Goal: Information Seeking & Learning: Learn about a topic

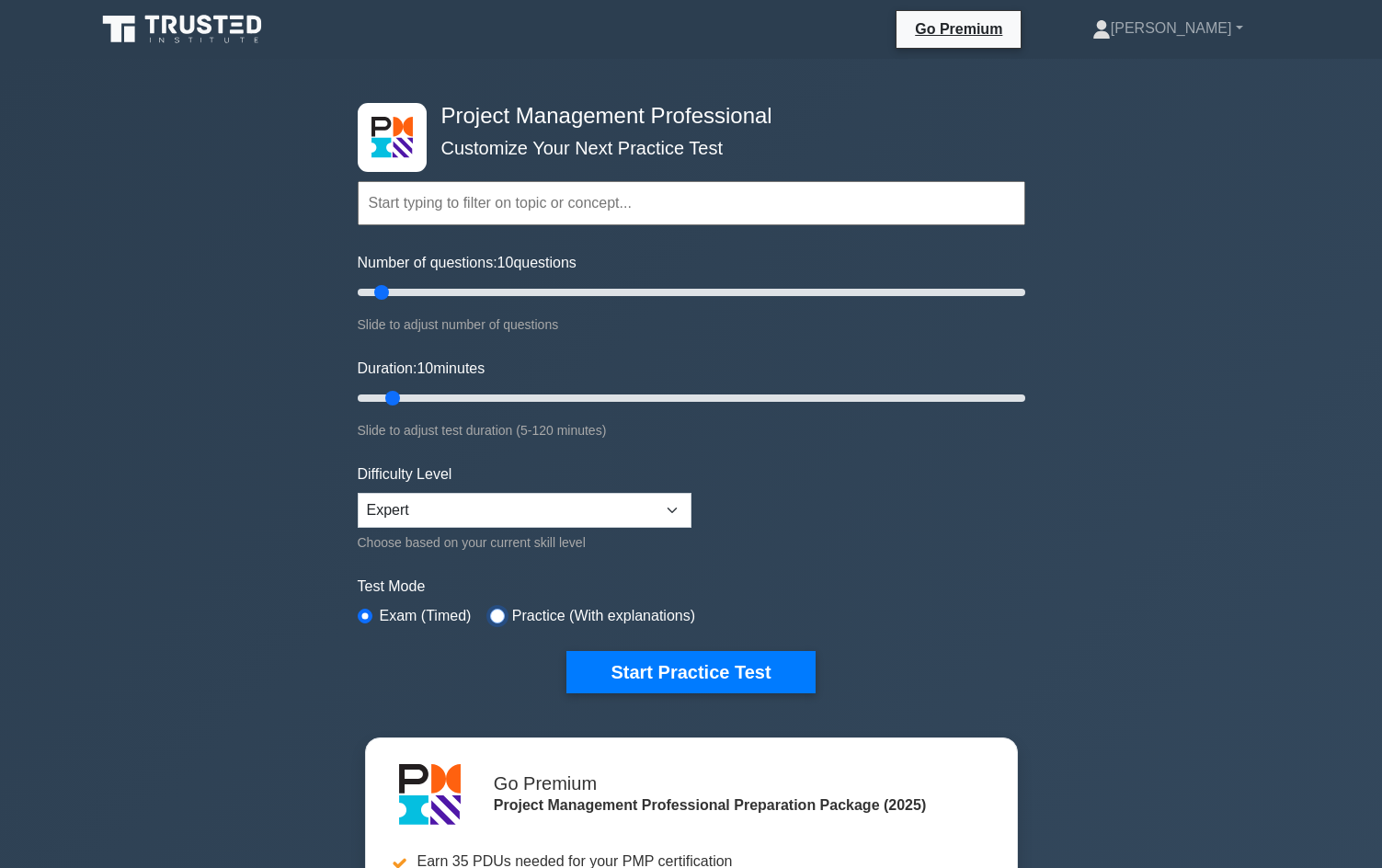
click at [493, 613] on input "radio" at bounding box center [497, 615] width 15 height 15
radio input "true"
click at [681, 671] on button "Start Practice Test" at bounding box center [690, 671] width 248 height 42
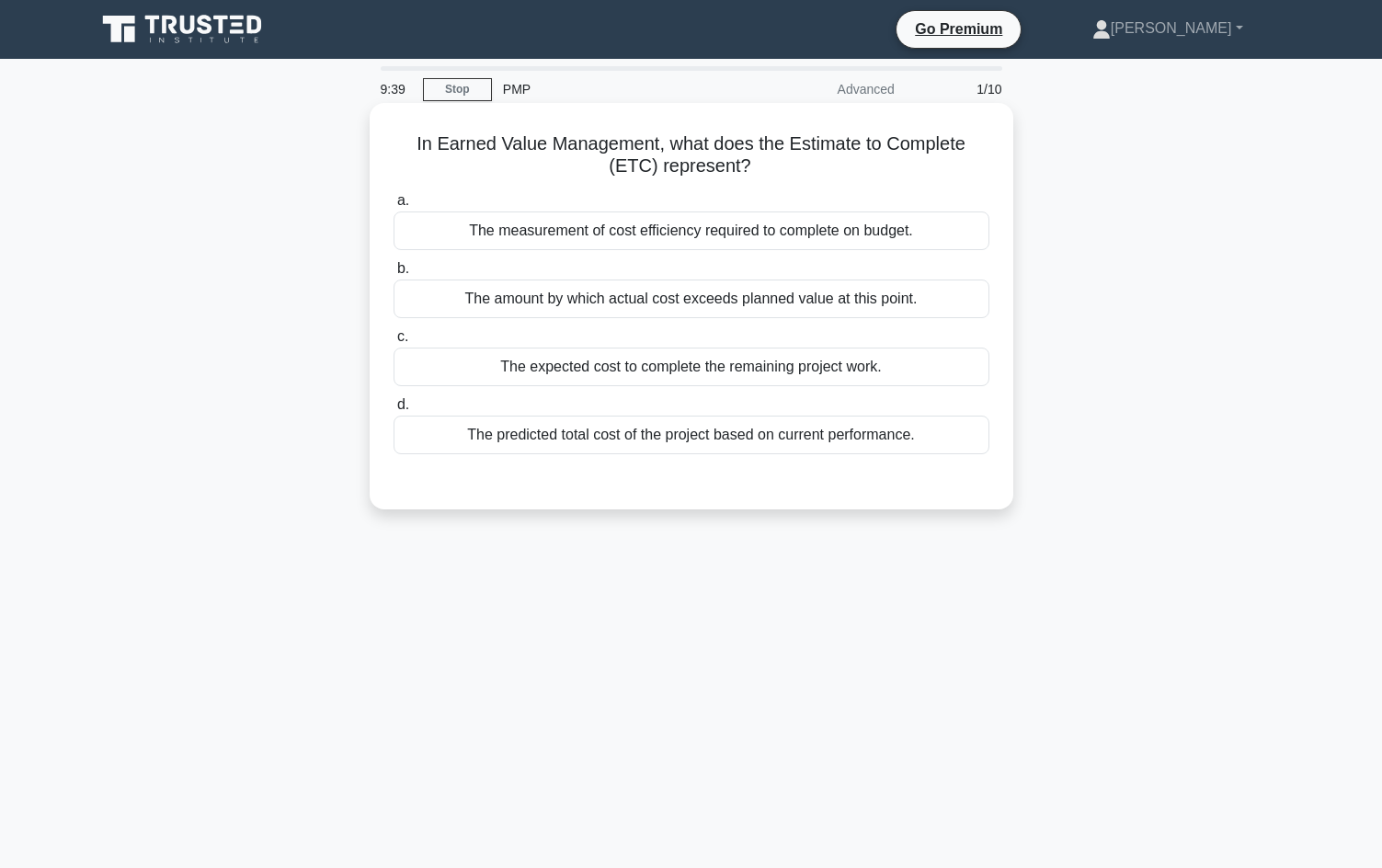
click at [638, 362] on div "The expected cost to complete the remaining project work." at bounding box center [691, 366] width 596 height 38
click at [393, 343] on input "c. The expected cost to complete the remaining project work." at bounding box center [393, 337] width 0 height 12
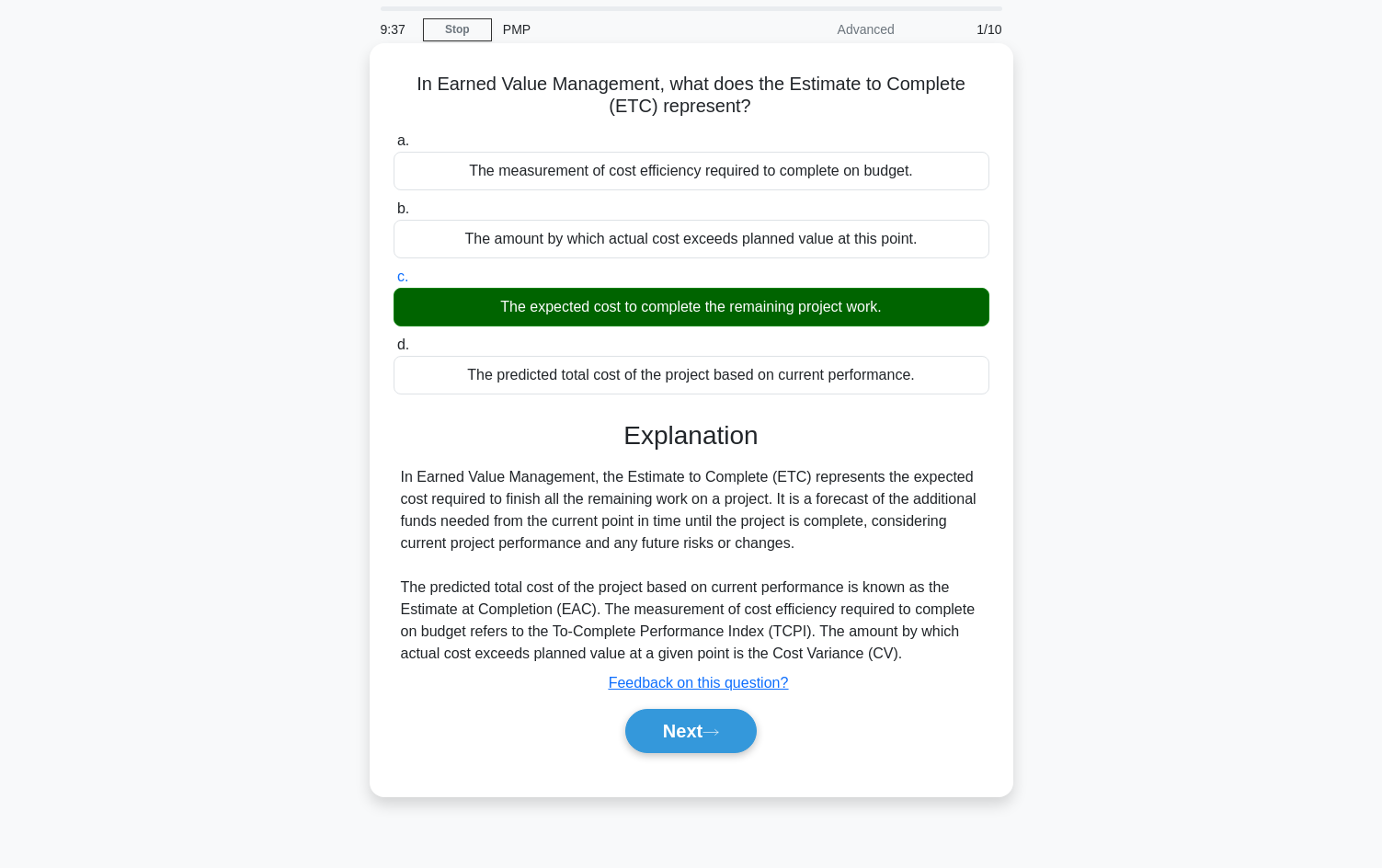
scroll to position [92, 0]
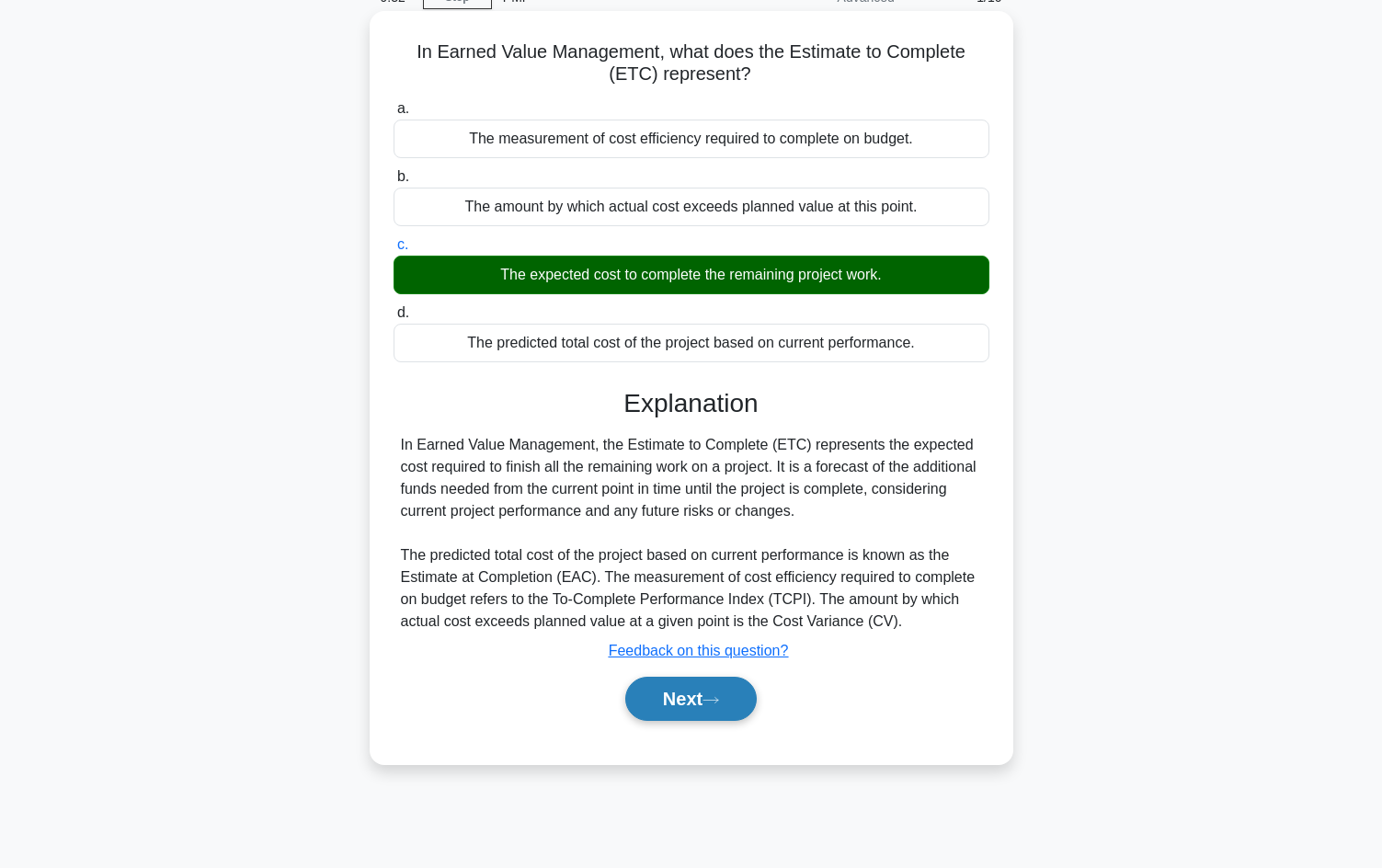
click at [688, 700] on button "Next" at bounding box center [691, 698] width 131 height 44
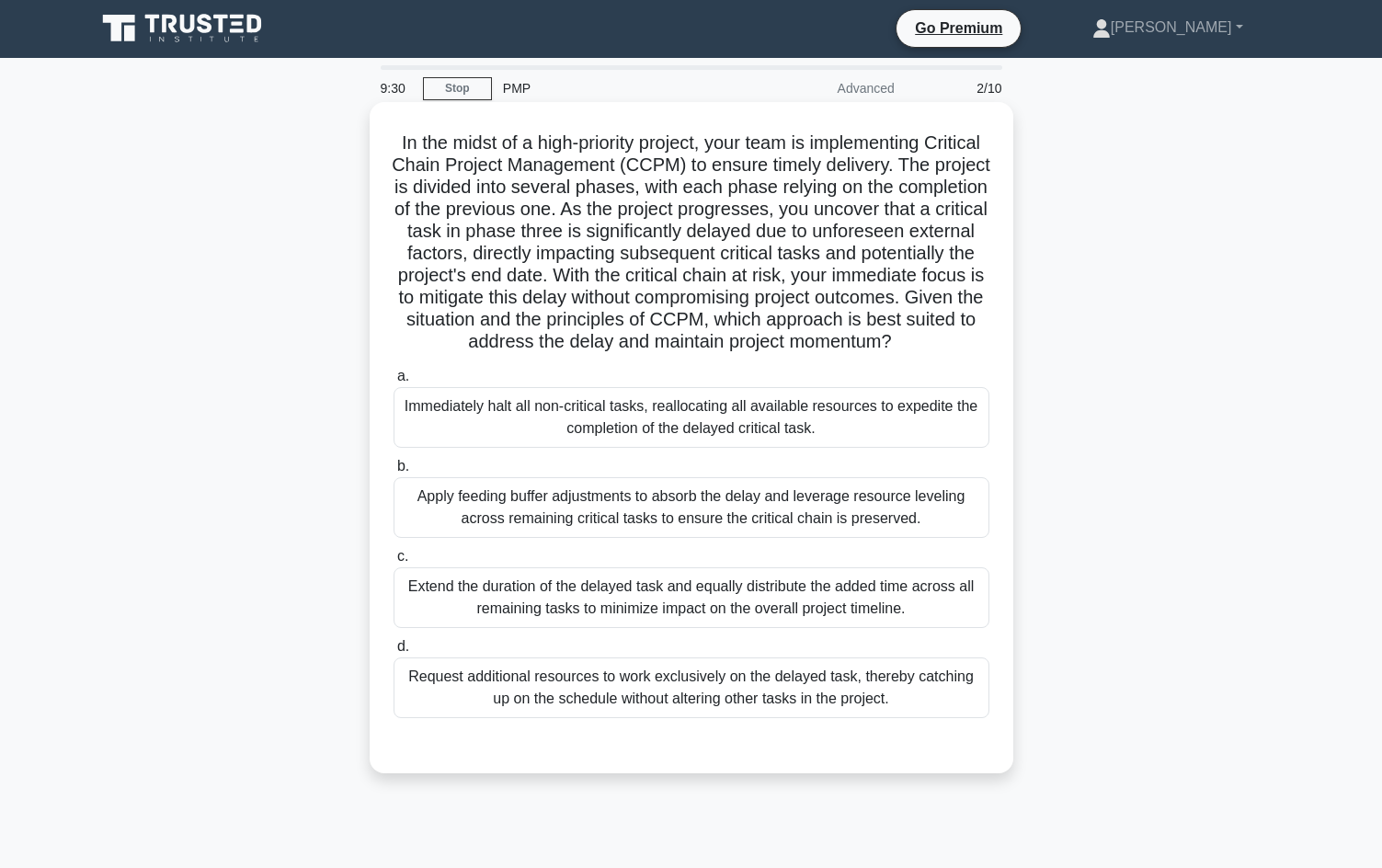
scroll to position [0, 0]
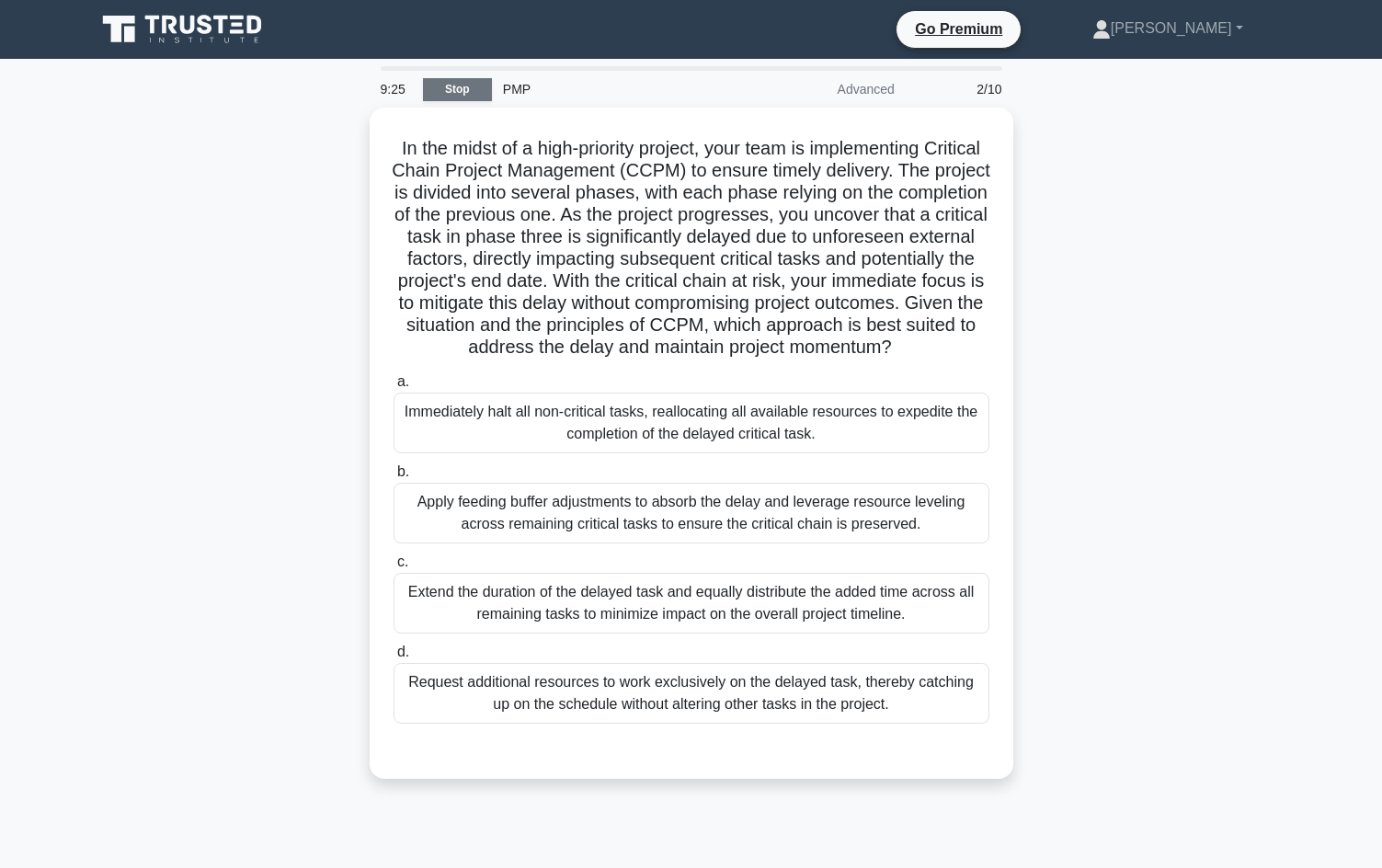
click at [466, 91] on link "Stop" at bounding box center [458, 89] width 69 height 23
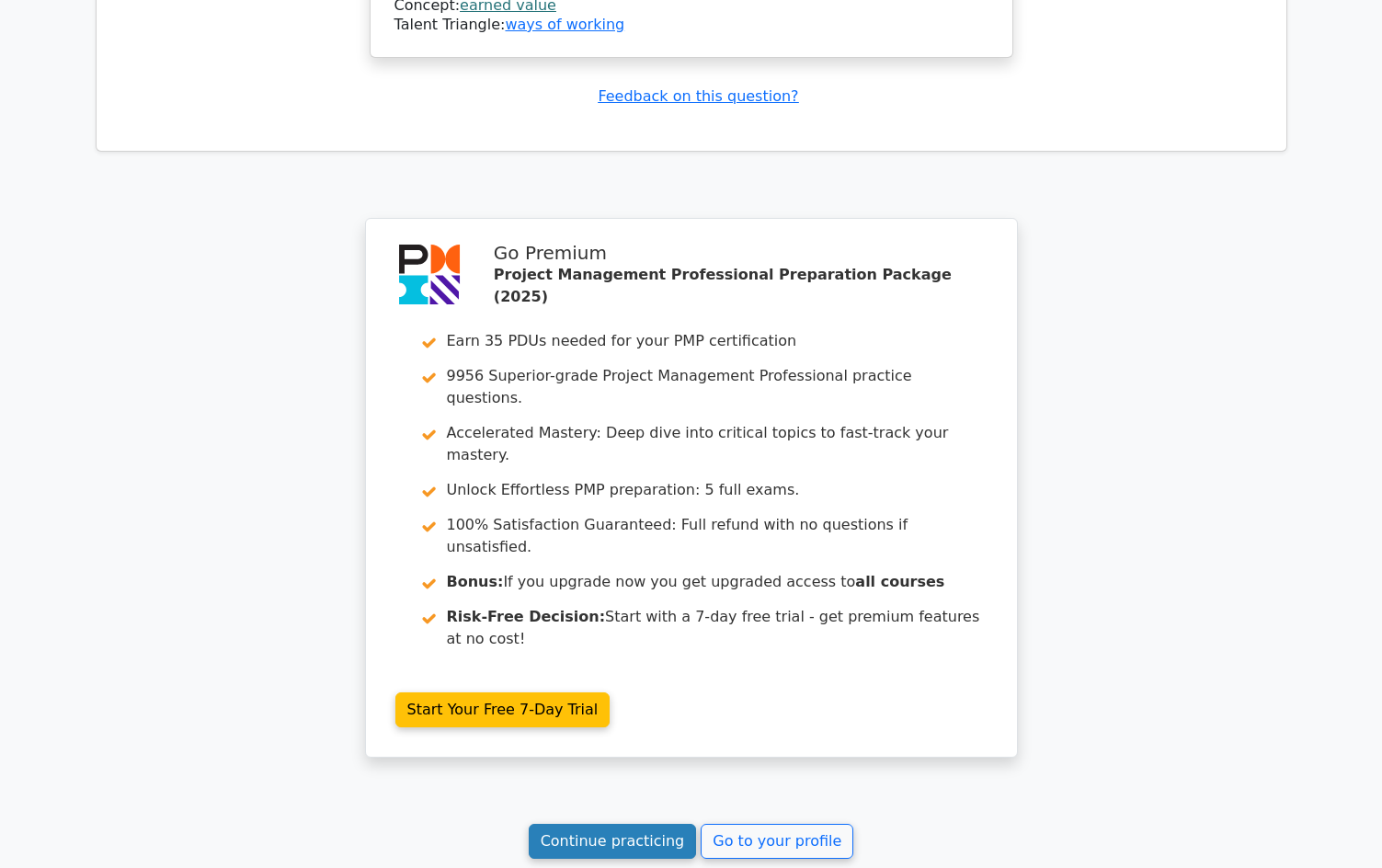
scroll to position [2205, 0]
click at [638, 823] on link "Continue practicing" at bounding box center [613, 841] width 169 height 35
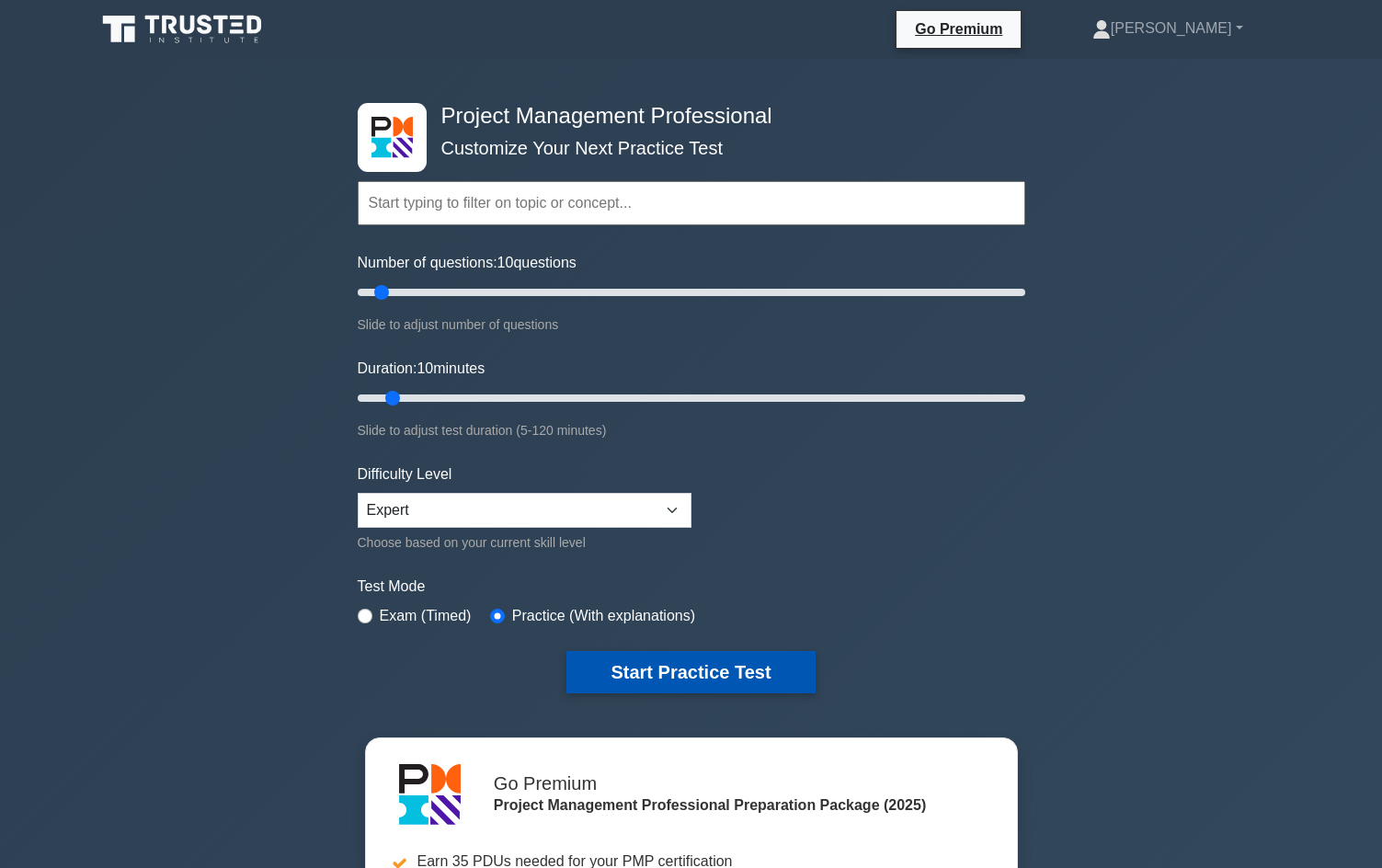
click at [711, 660] on button "Start Practice Test" at bounding box center [690, 671] width 248 height 42
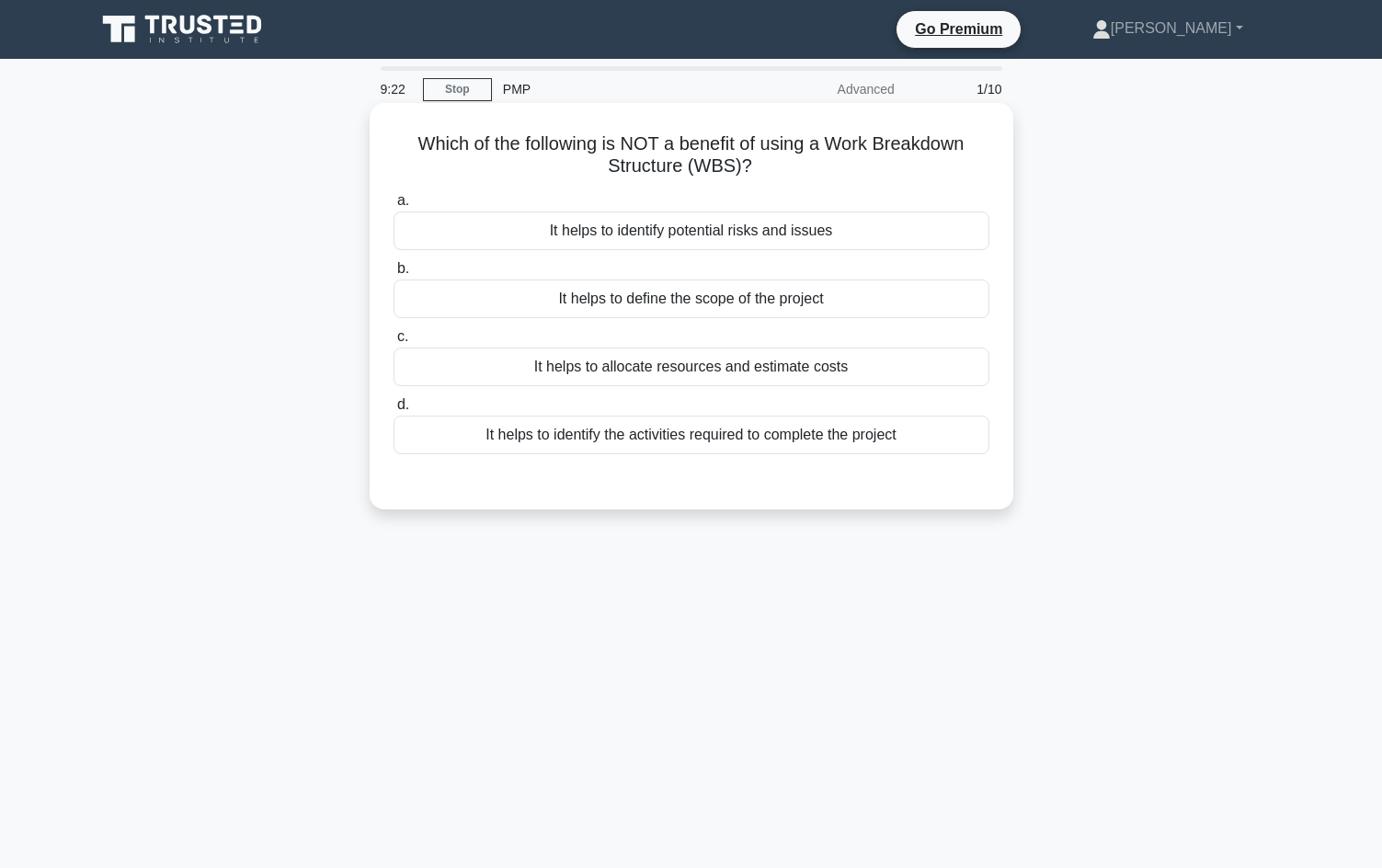
click at [713, 235] on div "It helps to identify potential risks and issues" at bounding box center [691, 230] width 596 height 38
click at [393, 207] on input "a. It helps to identify potential risks and issues" at bounding box center [393, 201] width 0 height 12
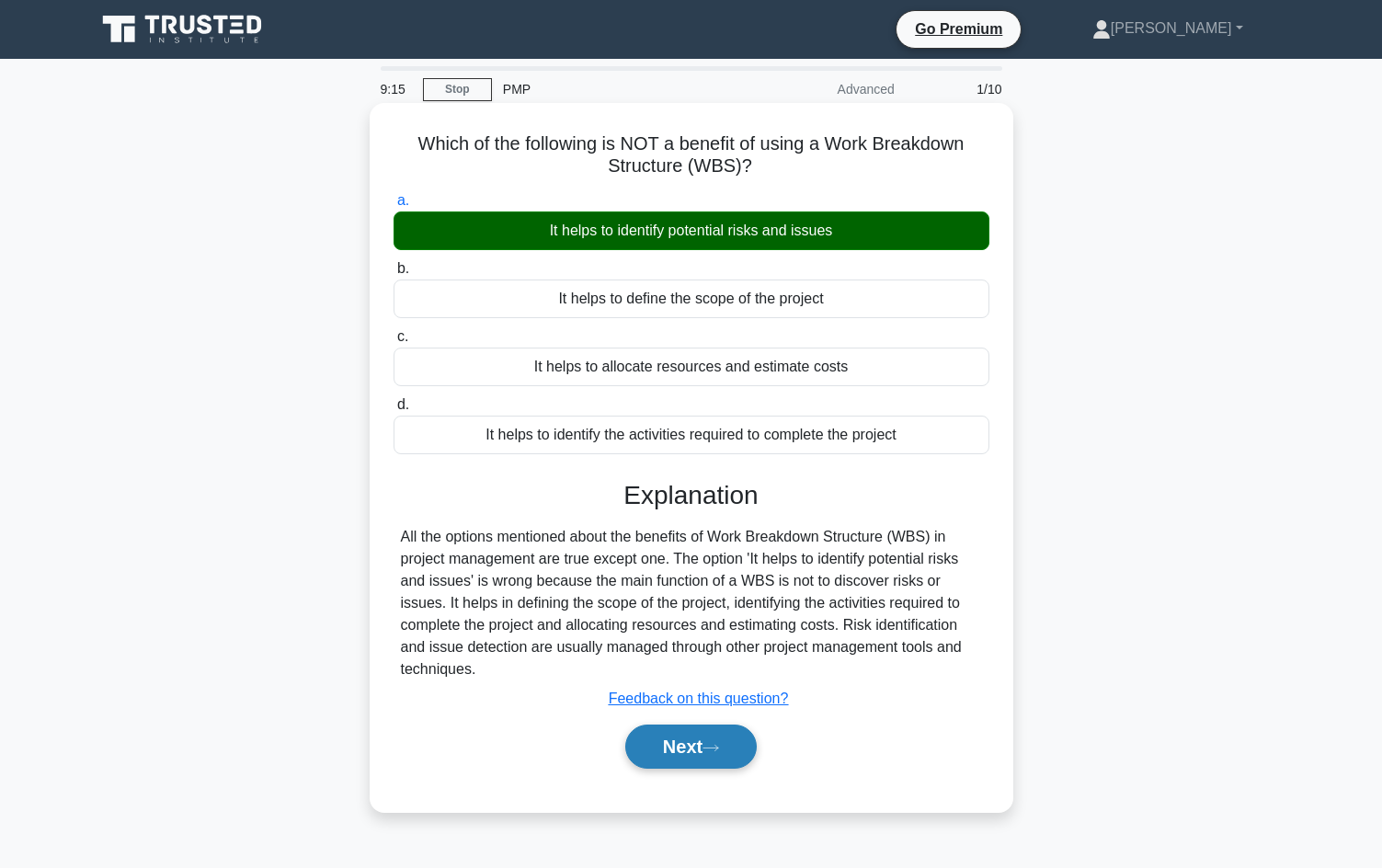
click at [710, 749] on icon at bounding box center [711, 747] width 17 height 10
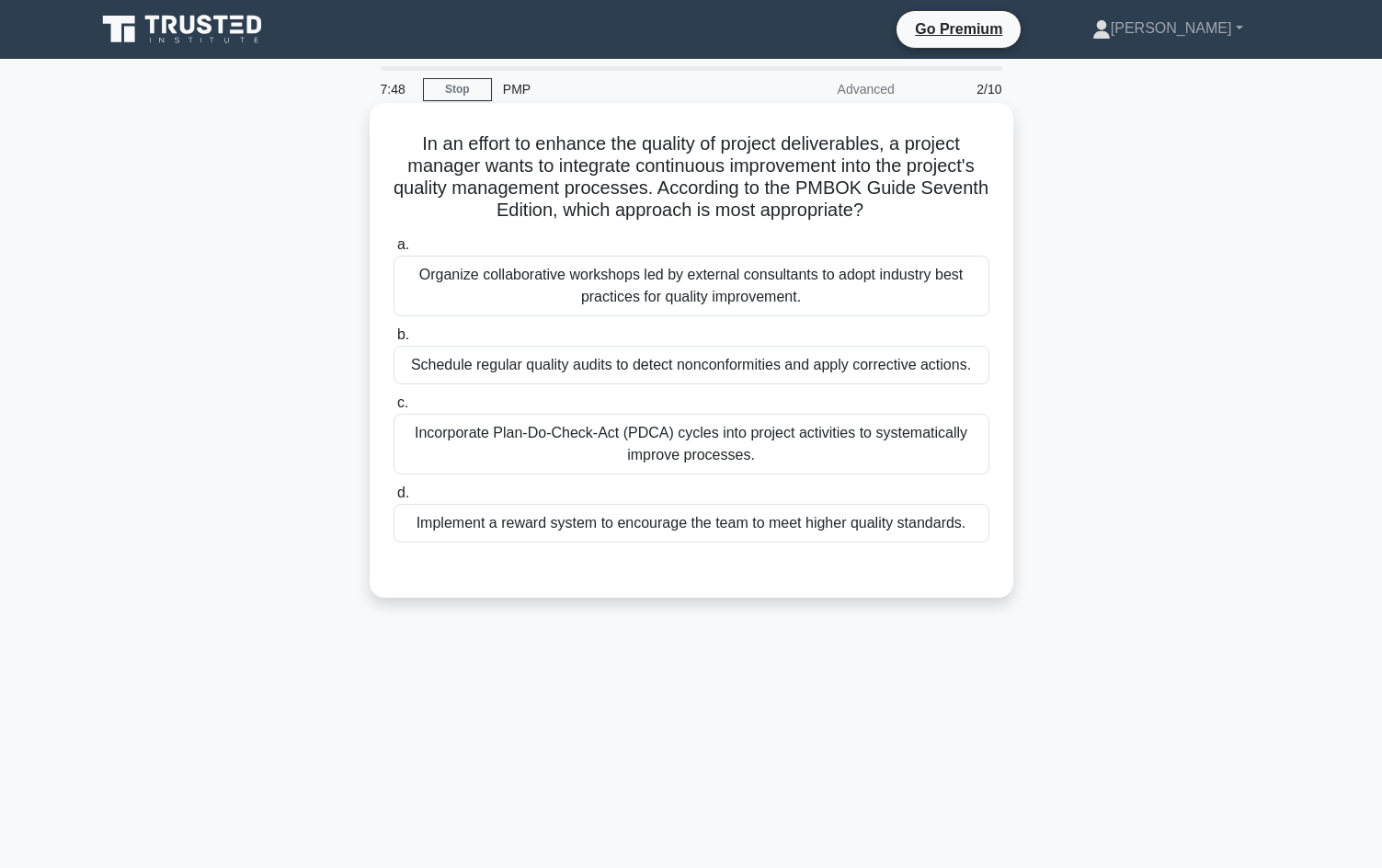
click at [532, 375] on div "Schedule regular quality audits to detect nonconformities and apply corrective …" at bounding box center [691, 364] width 596 height 38
click at [393, 341] on input "b. Schedule regular quality audits to detect nonconformities and apply correcti…" at bounding box center [393, 335] width 0 height 12
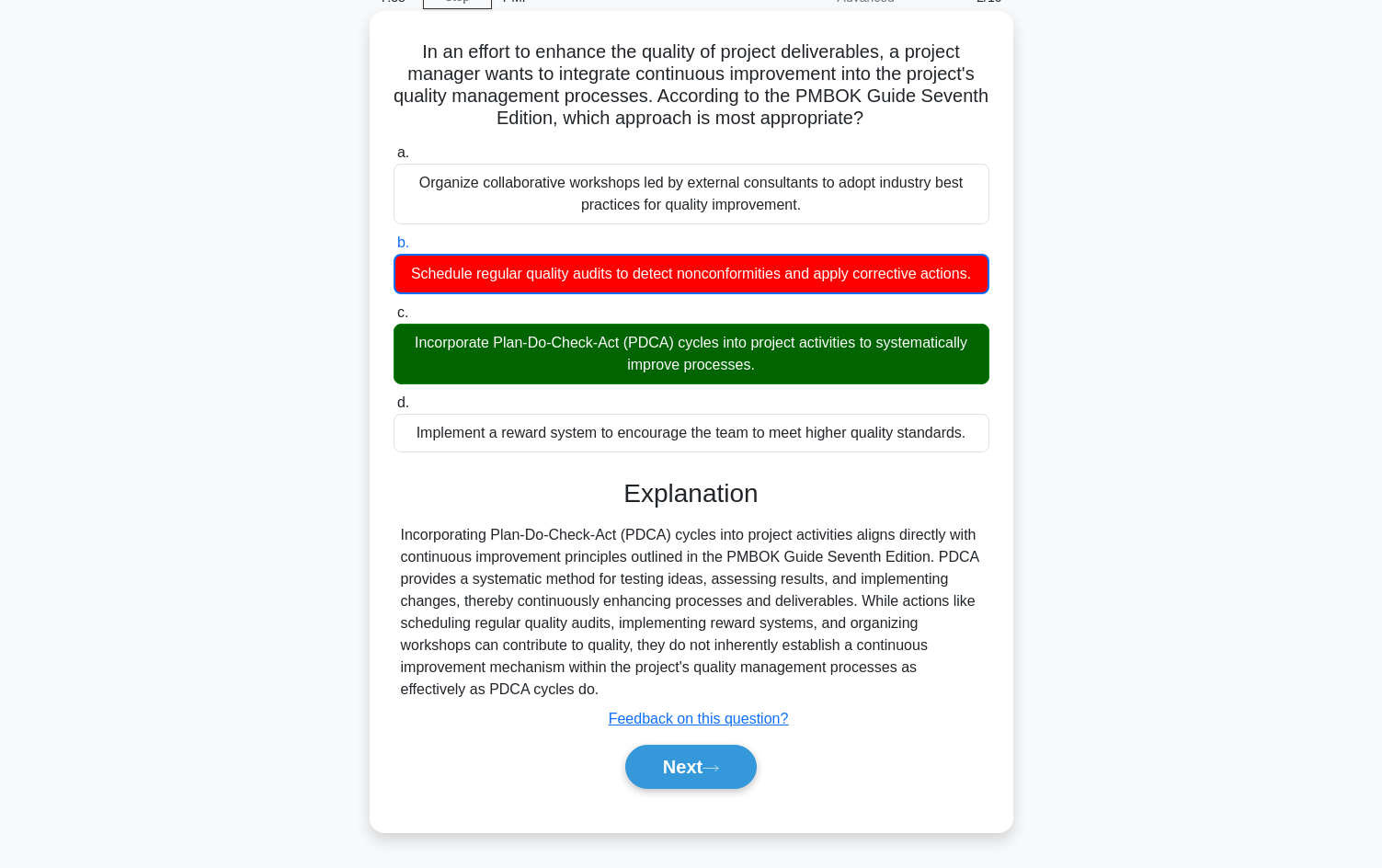
scroll to position [125, 0]
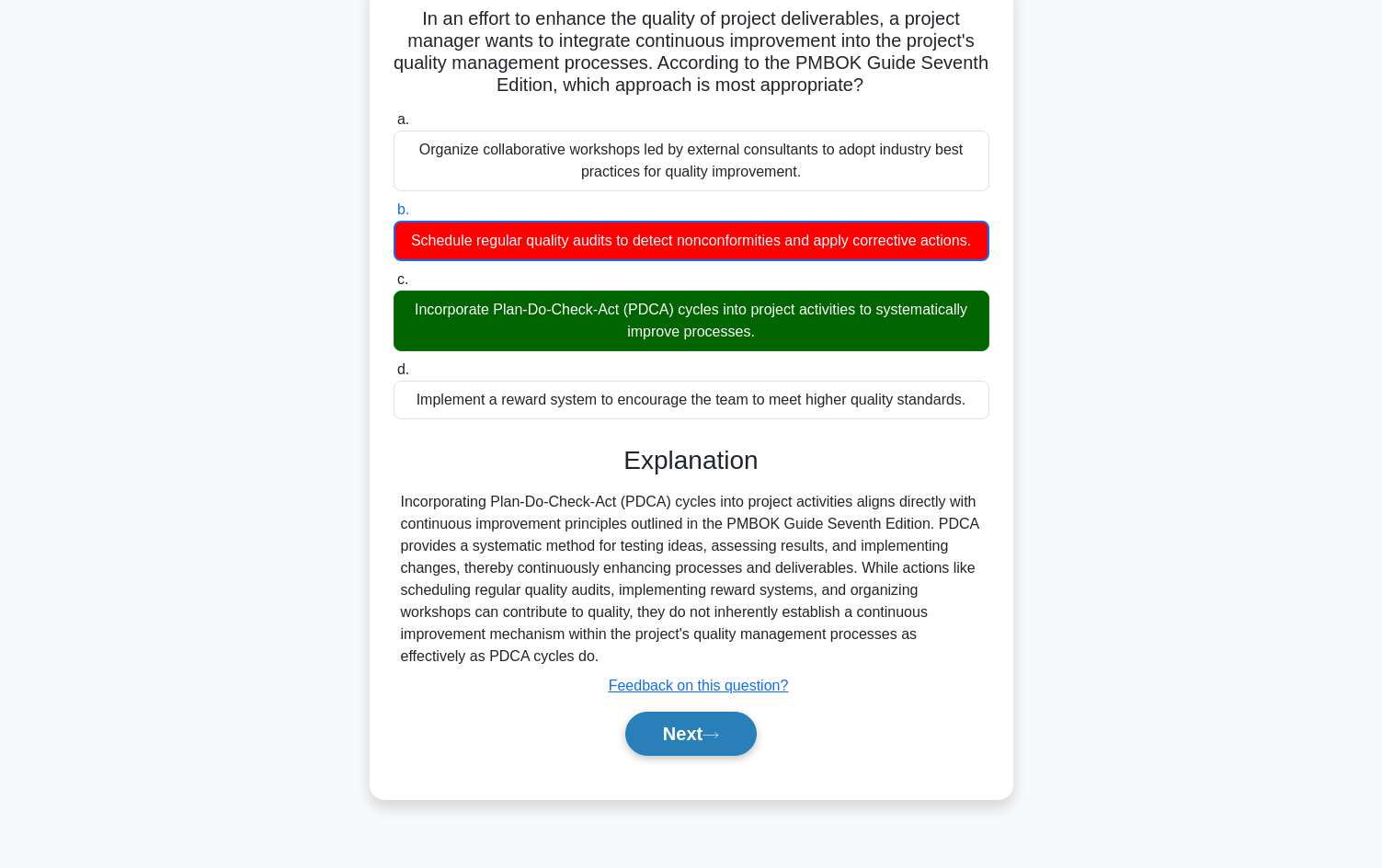
click at [695, 755] on button "Next" at bounding box center [691, 733] width 131 height 44
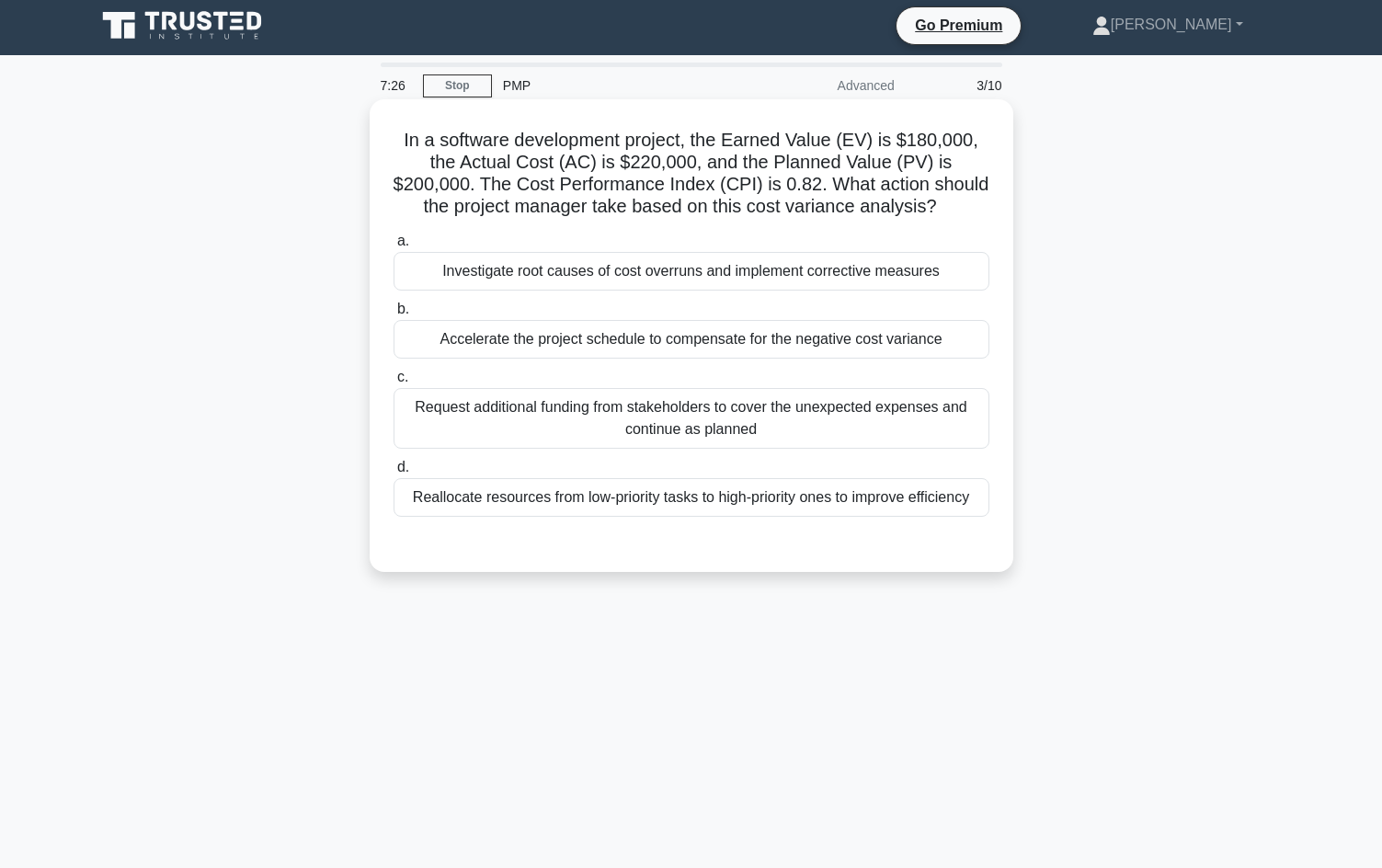
scroll to position [0, 0]
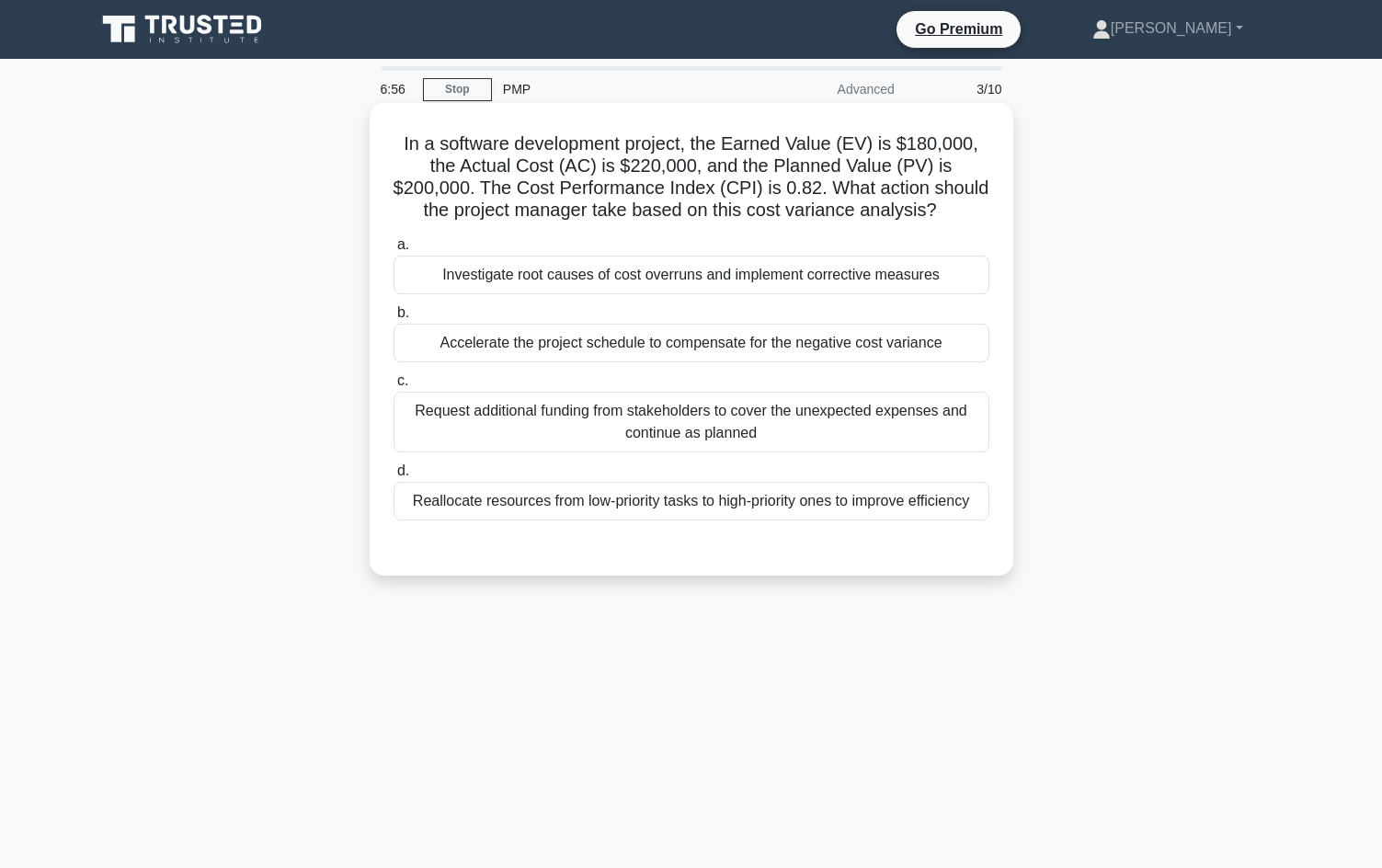
click at [633, 274] on div "Investigate root causes of cost overruns and implement corrective measures" at bounding box center [691, 274] width 596 height 38
click at [393, 251] on input "a. Investigate root causes of cost overruns and implement corrective measures" at bounding box center [393, 245] width 0 height 12
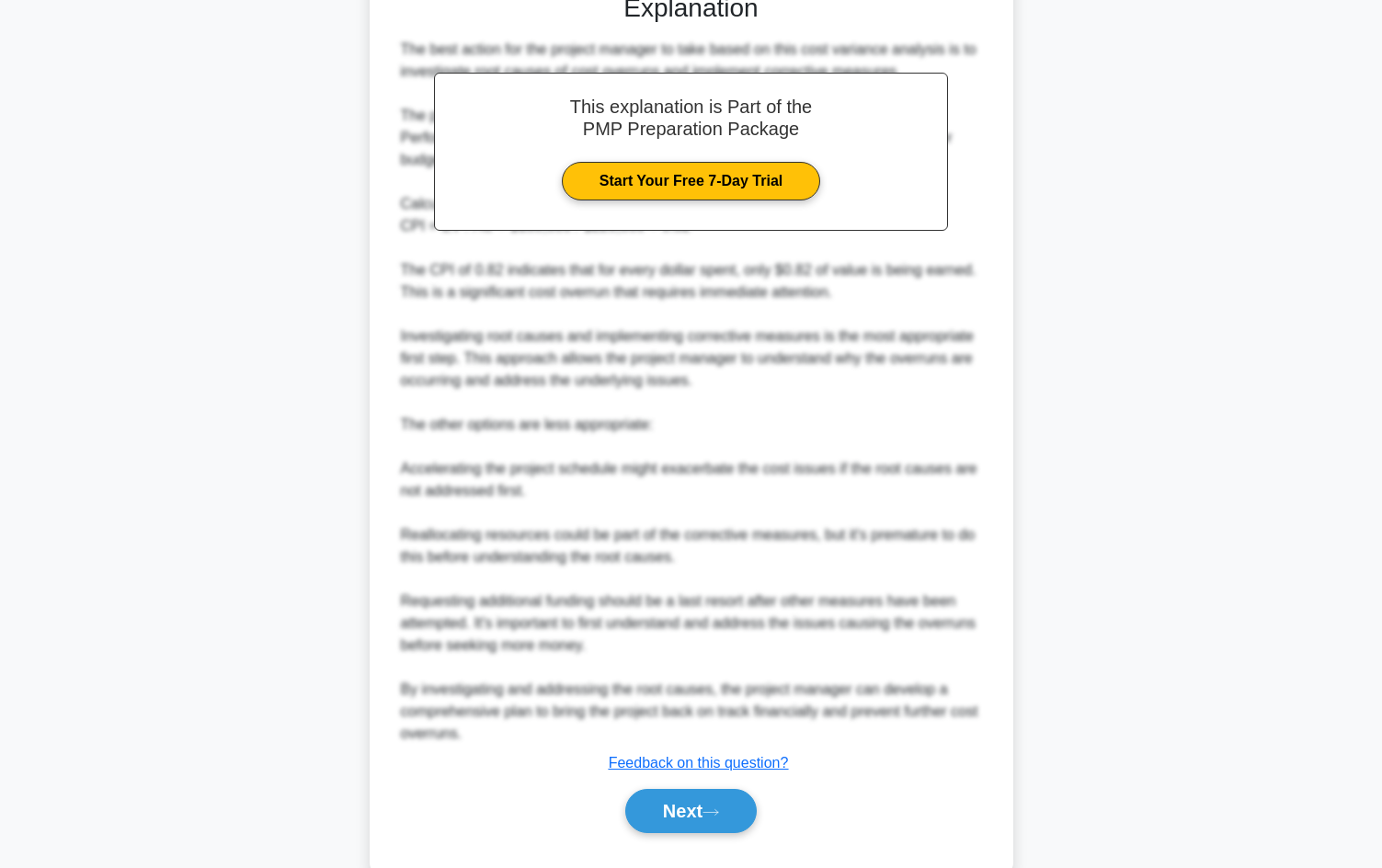
scroll to position [598, 0]
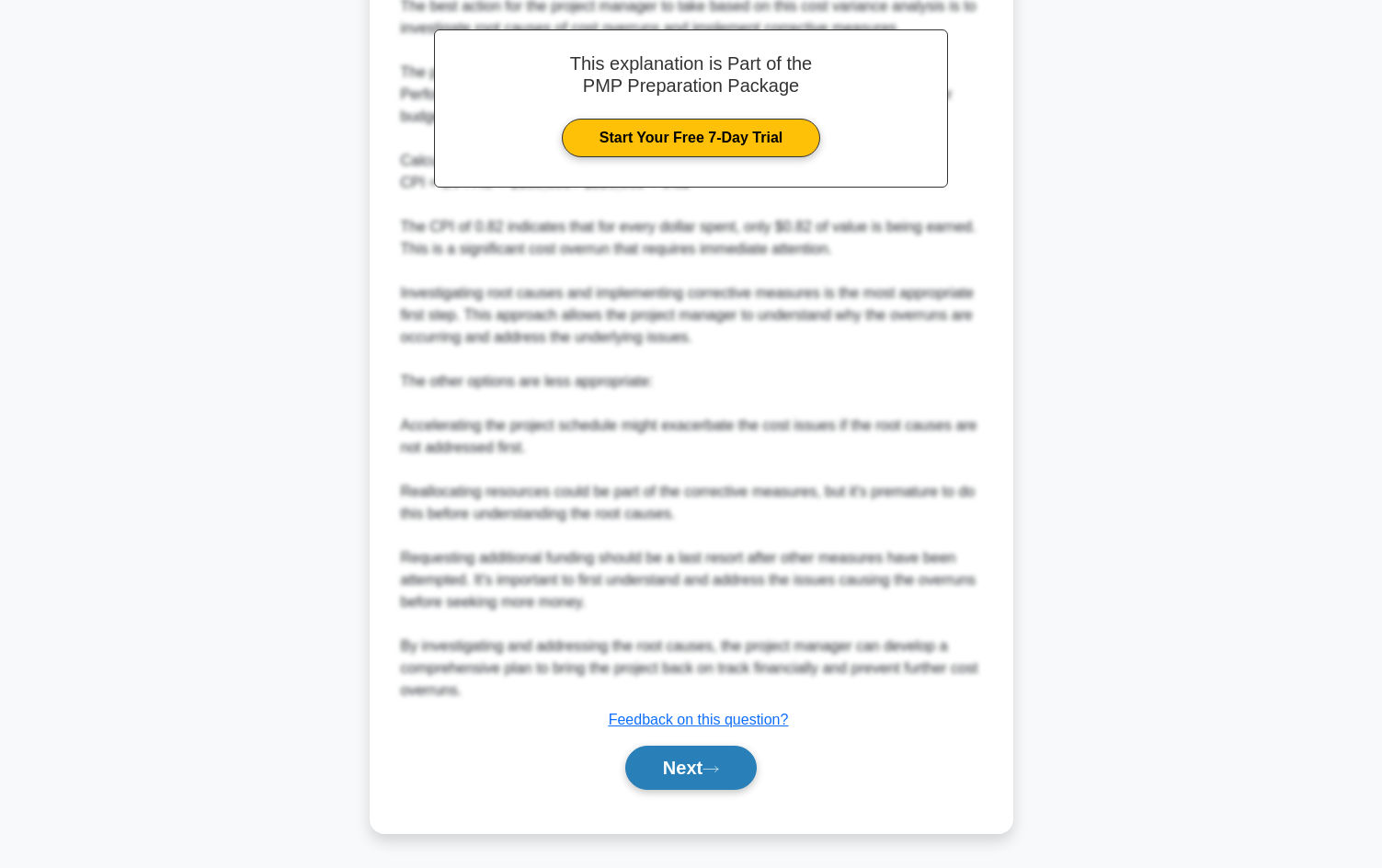
click at [683, 768] on button "Next" at bounding box center [691, 767] width 131 height 44
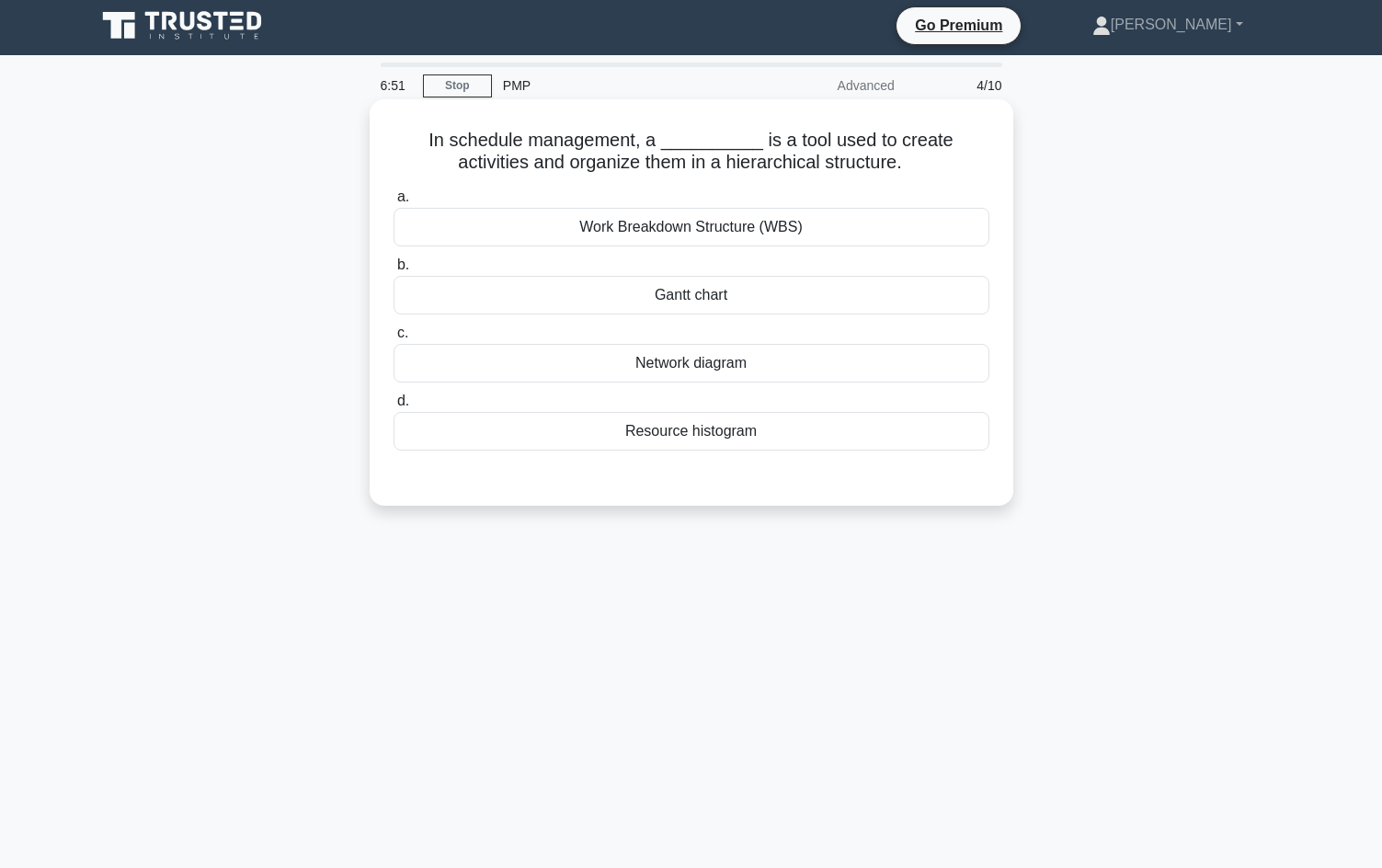
scroll to position [0, 0]
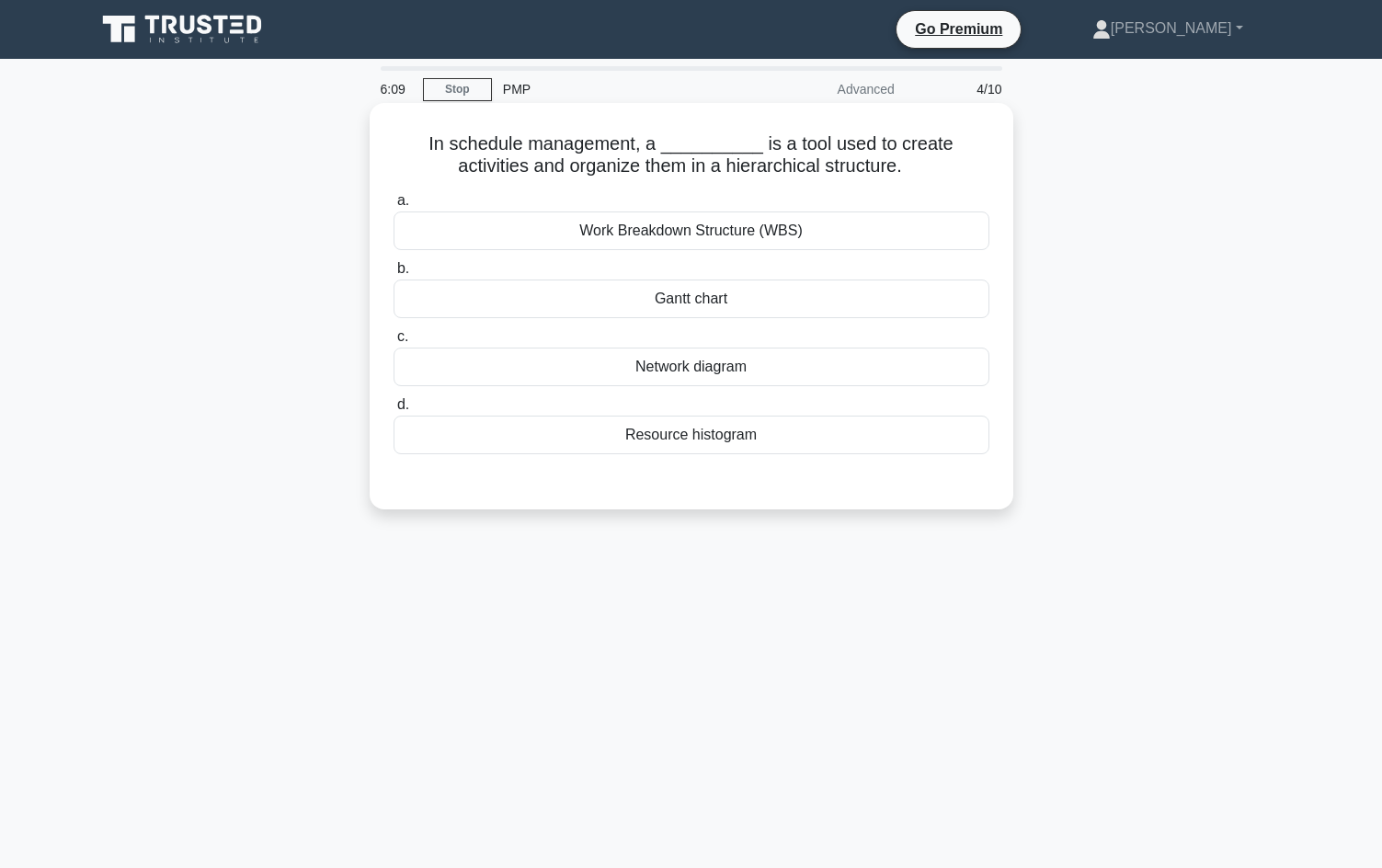
click at [771, 374] on div "Network diagram" at bounding box center [691, 366] width 596 height 38
click at [393, 343] on input "c. Network diagram" at bounding box center [393, 337] width 0 height 12
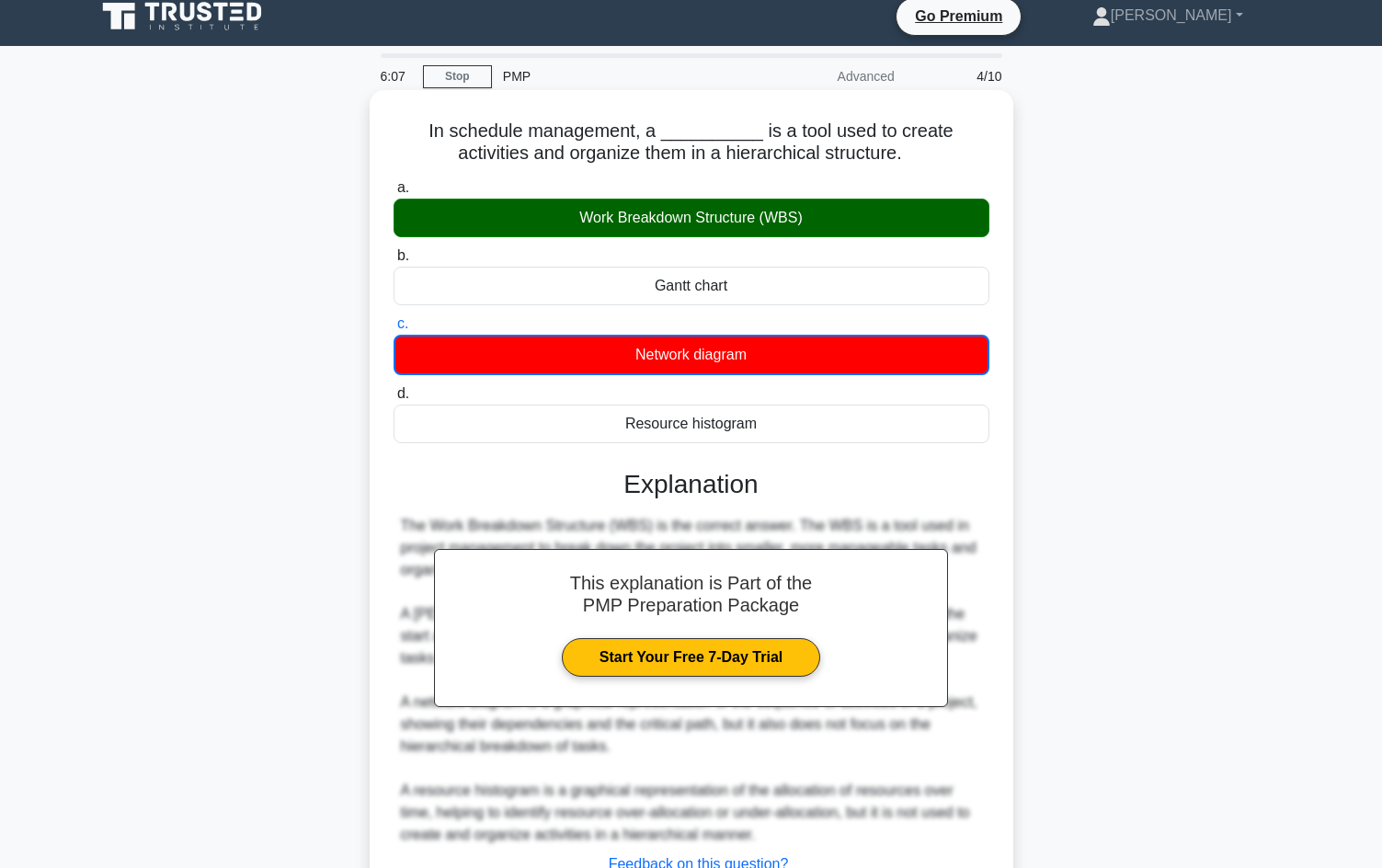
scroll to position [158, 0]
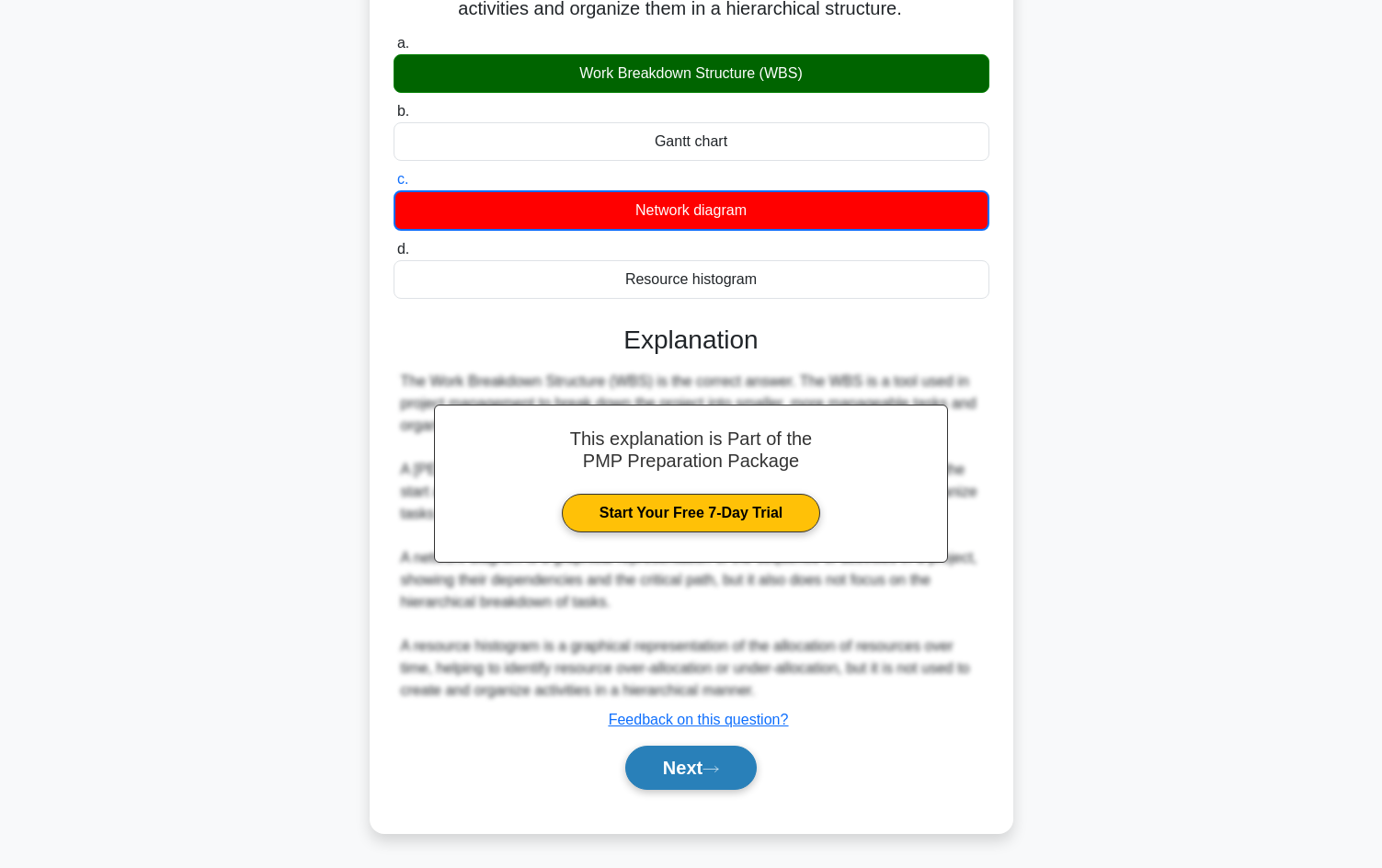
click at [666, 767] on button "Next" at bounding box center [691, 767] width 131 height 44
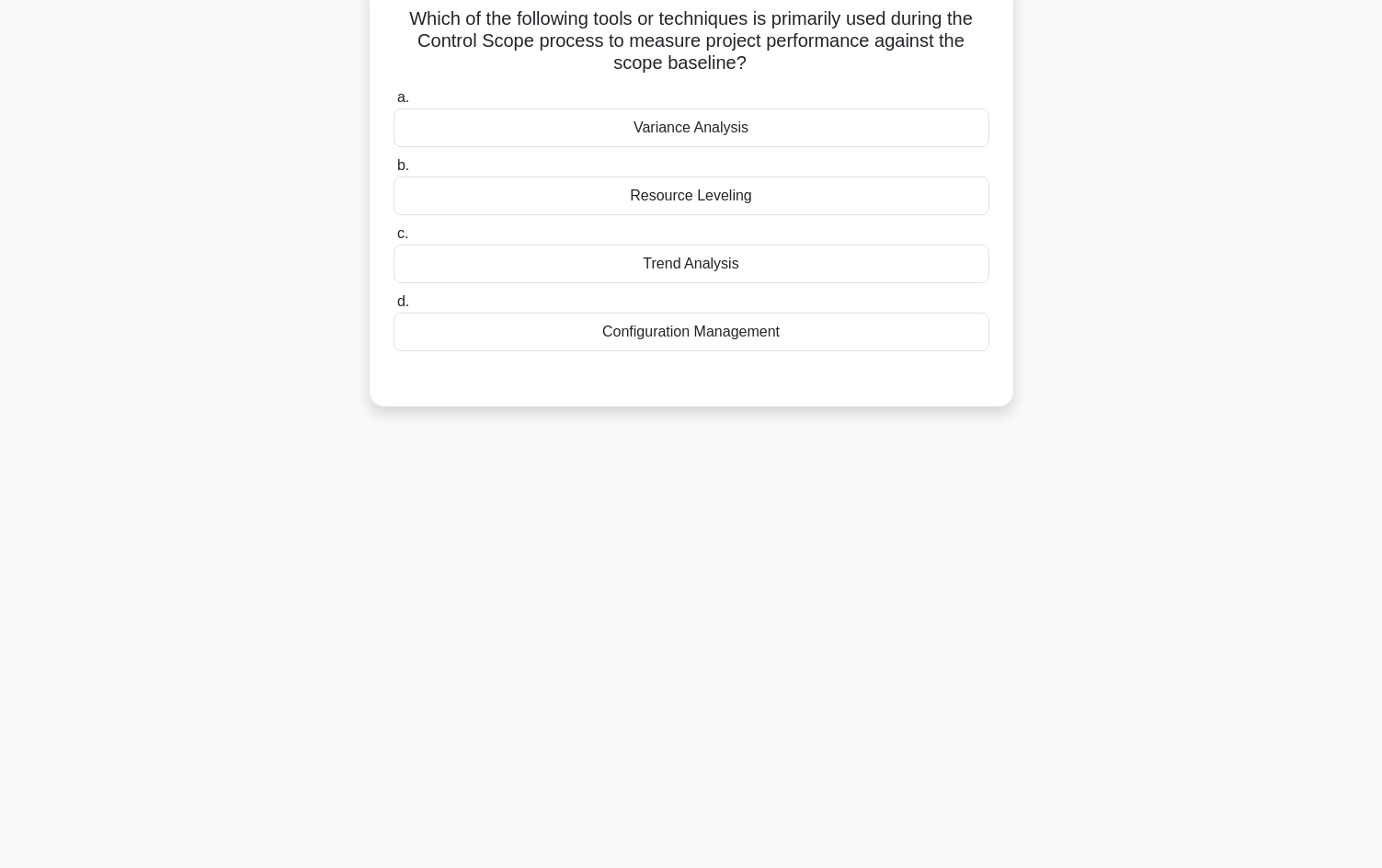
scroll to position [0, 0]
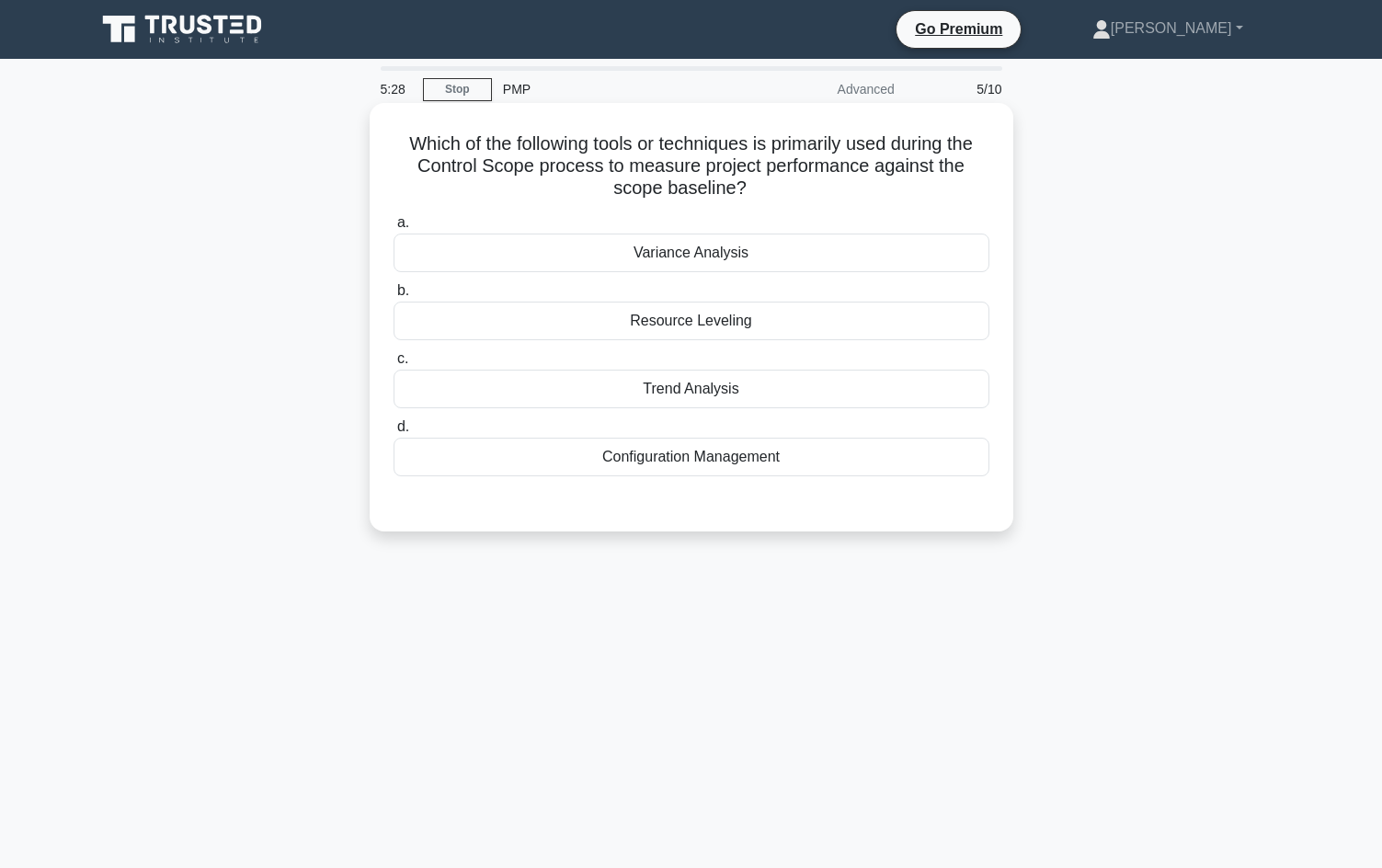
click at [755, 259] on div "Variance Analysis" at bounding box center [691, 252] width 596 height 38
click at [393, 229] on input "a. Variance Analysis" at bounding box center [393, 222] width 0 height 12
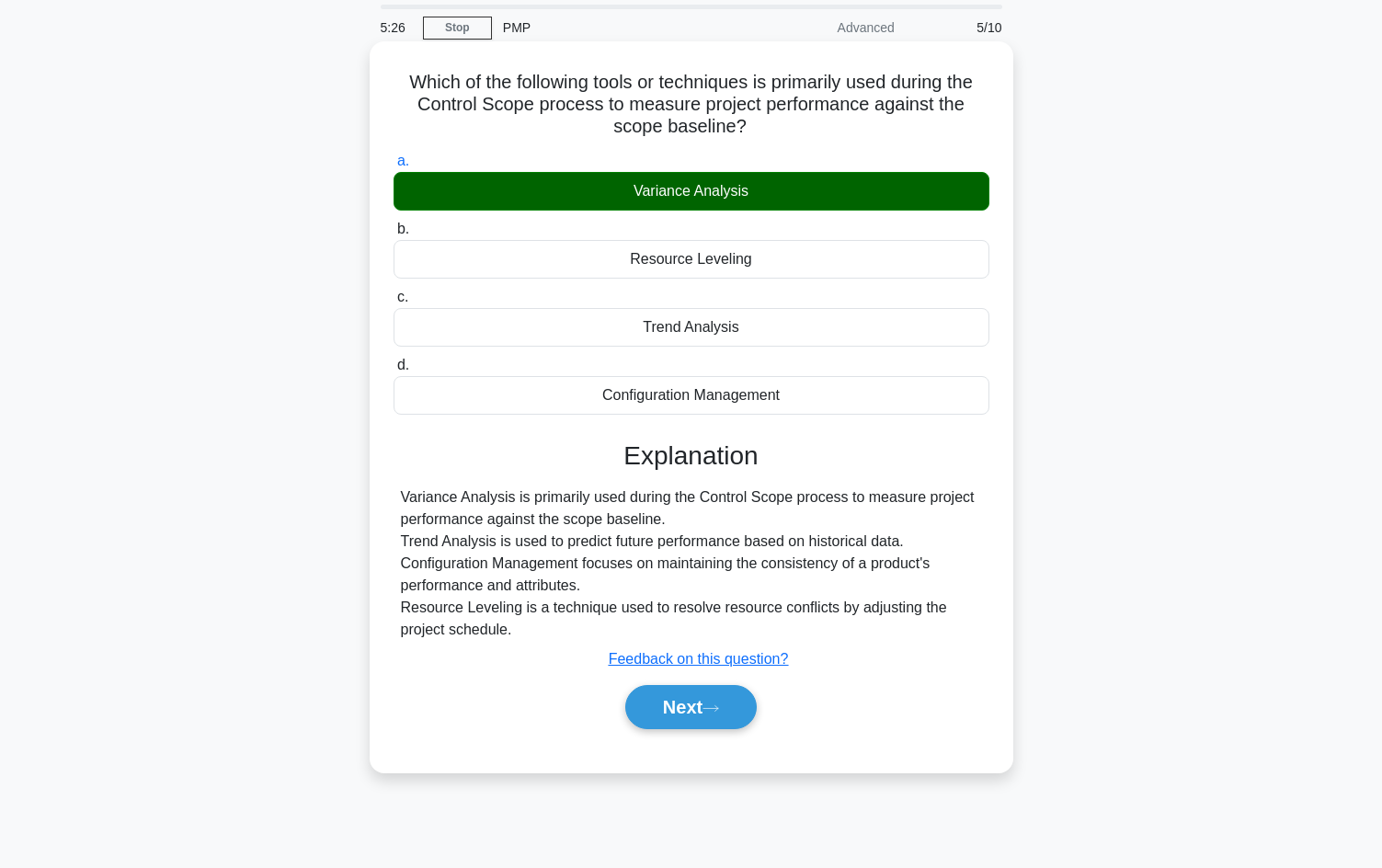
scroll to position [125, 0]
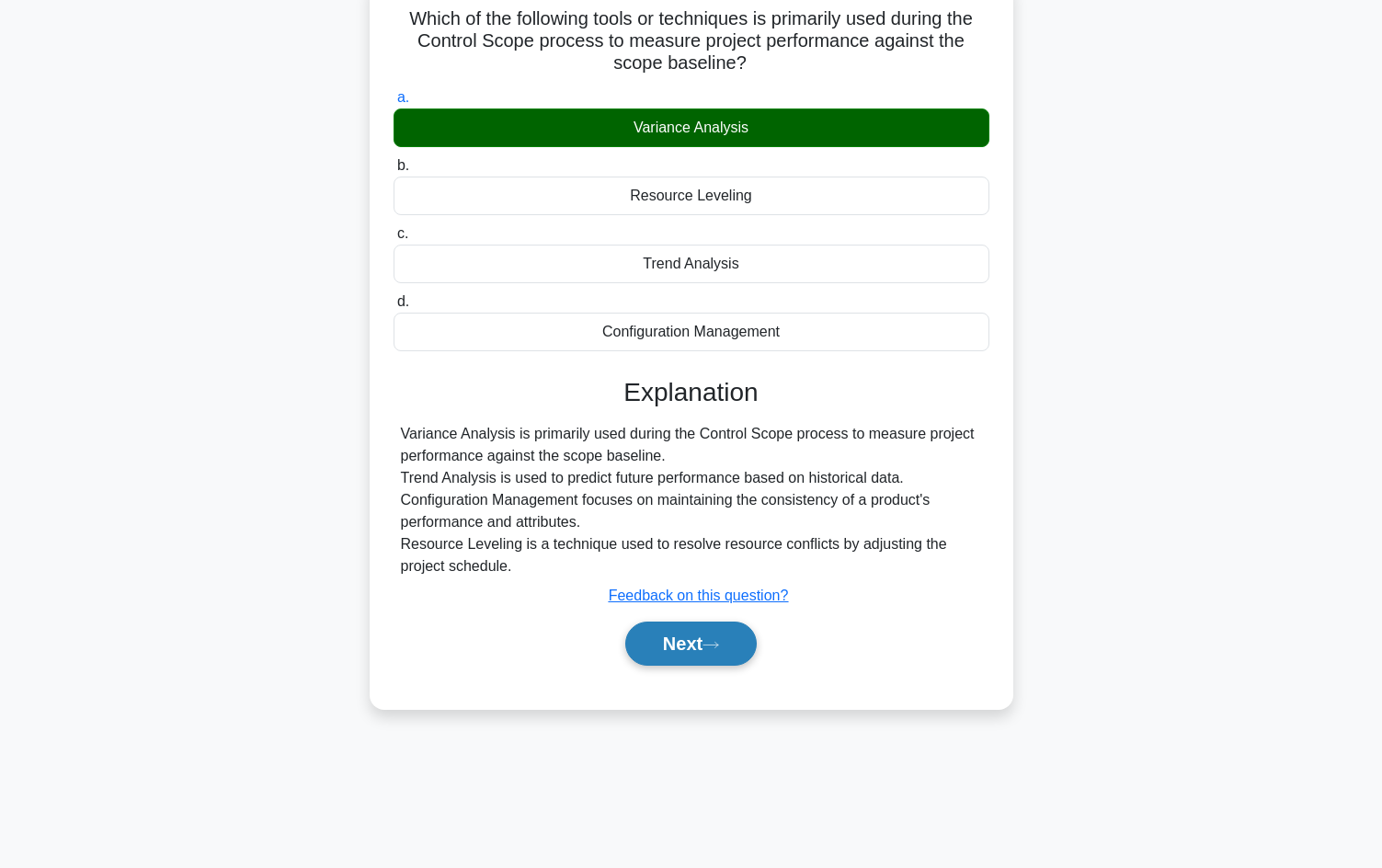
click at [705, 650] on button "Next" at bounding box center [691, 643] width 131 height 44
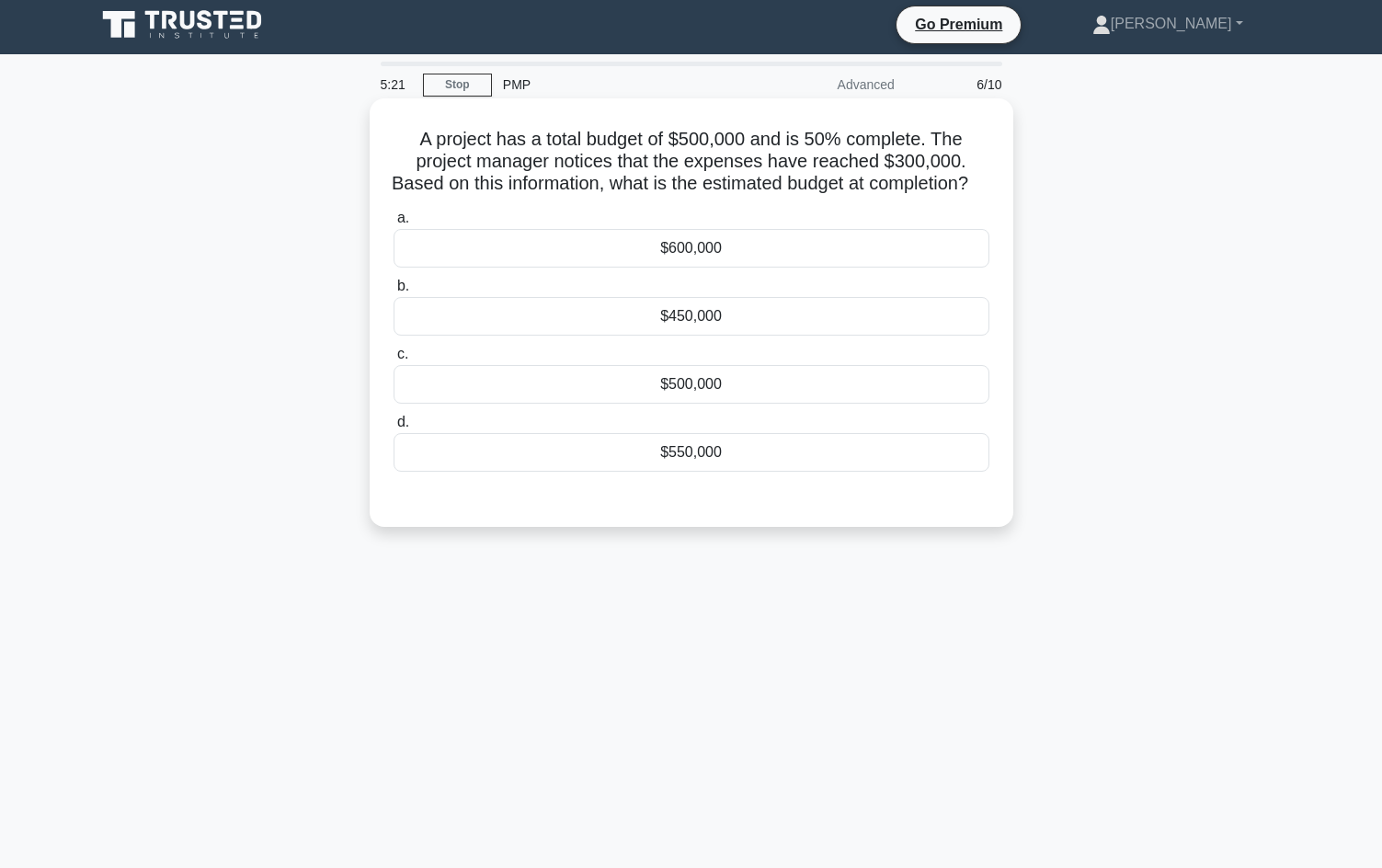
scroll to position [0, 0]
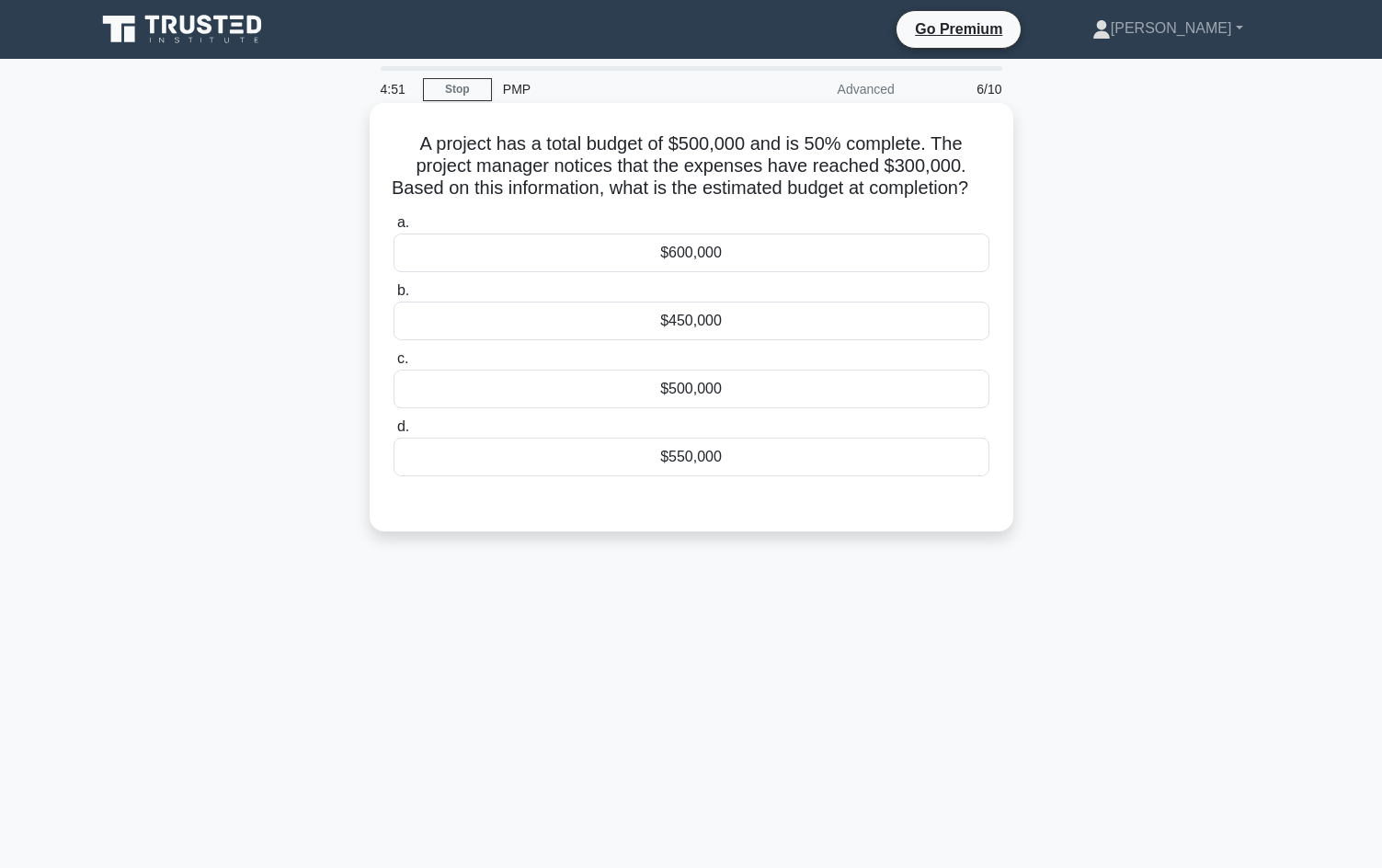
click at [729, 272] on div "$600,000" at bounding box center [691, 252] width 596 height 38
click at [393, 229] on input "a. $600,000" at bounding box center [393, 222] width 0 height 12
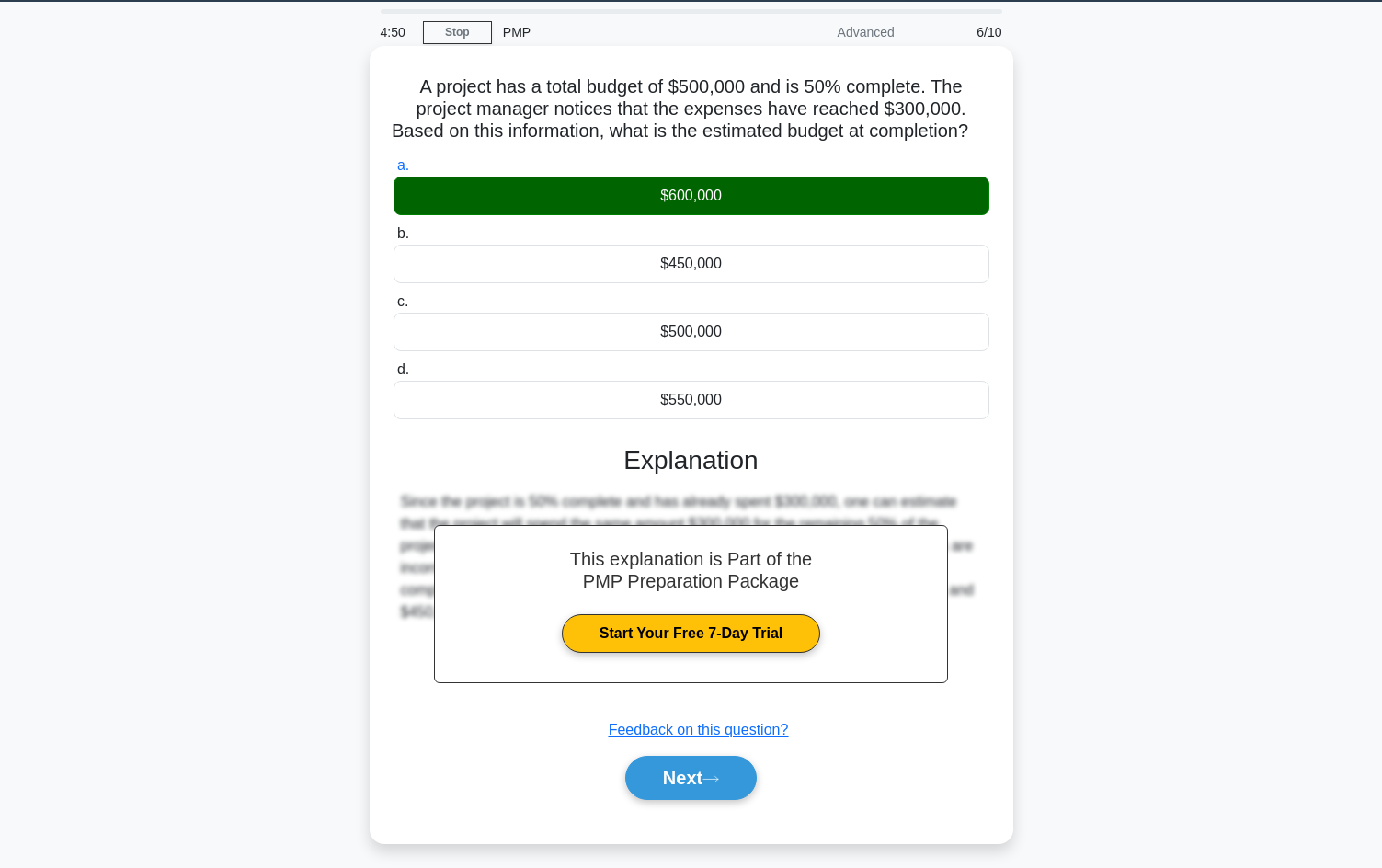
scroll to position [125, 0]
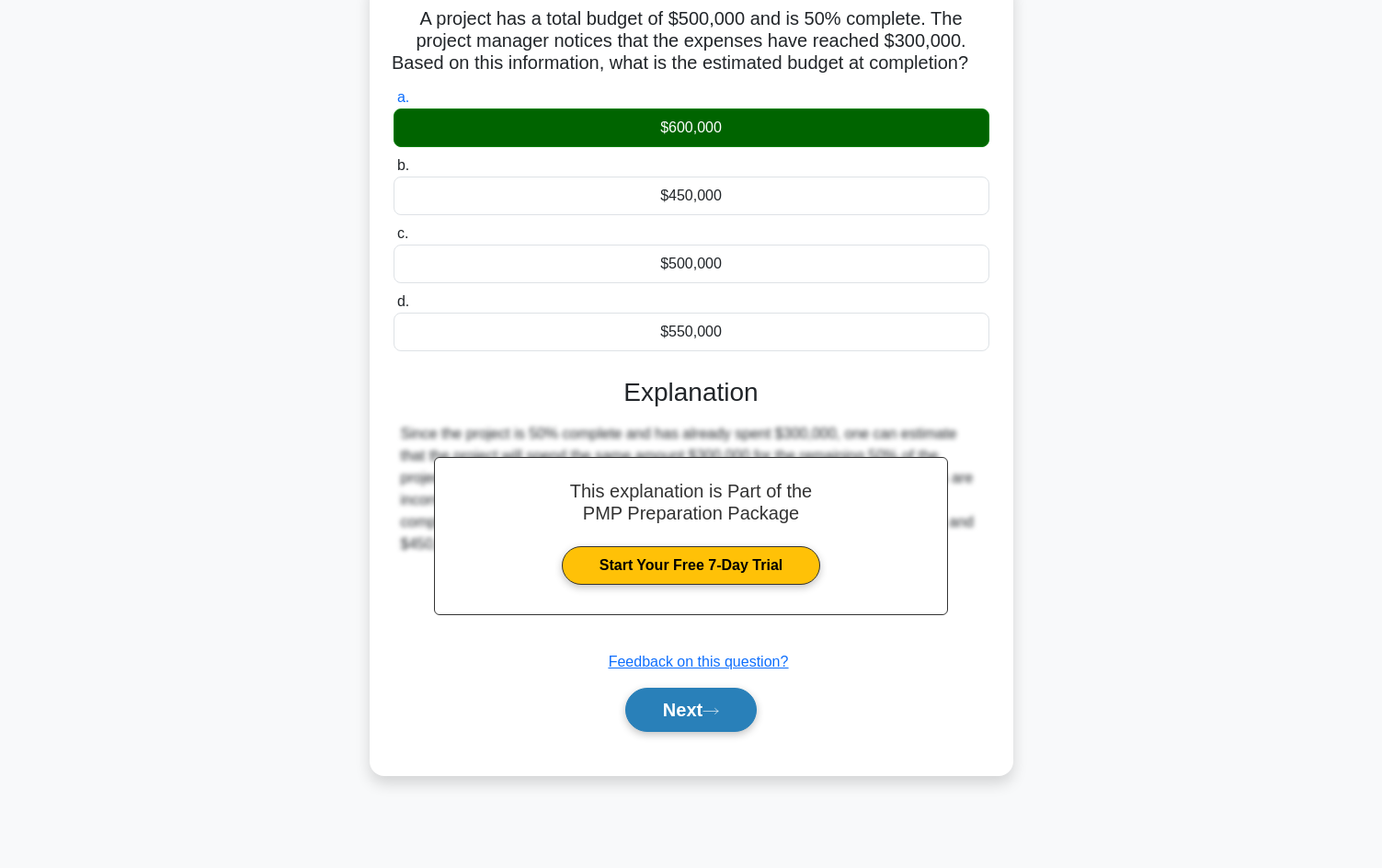
click at [706, 732] on button "Next" at bounding box center [691, 709] width 131 height 44
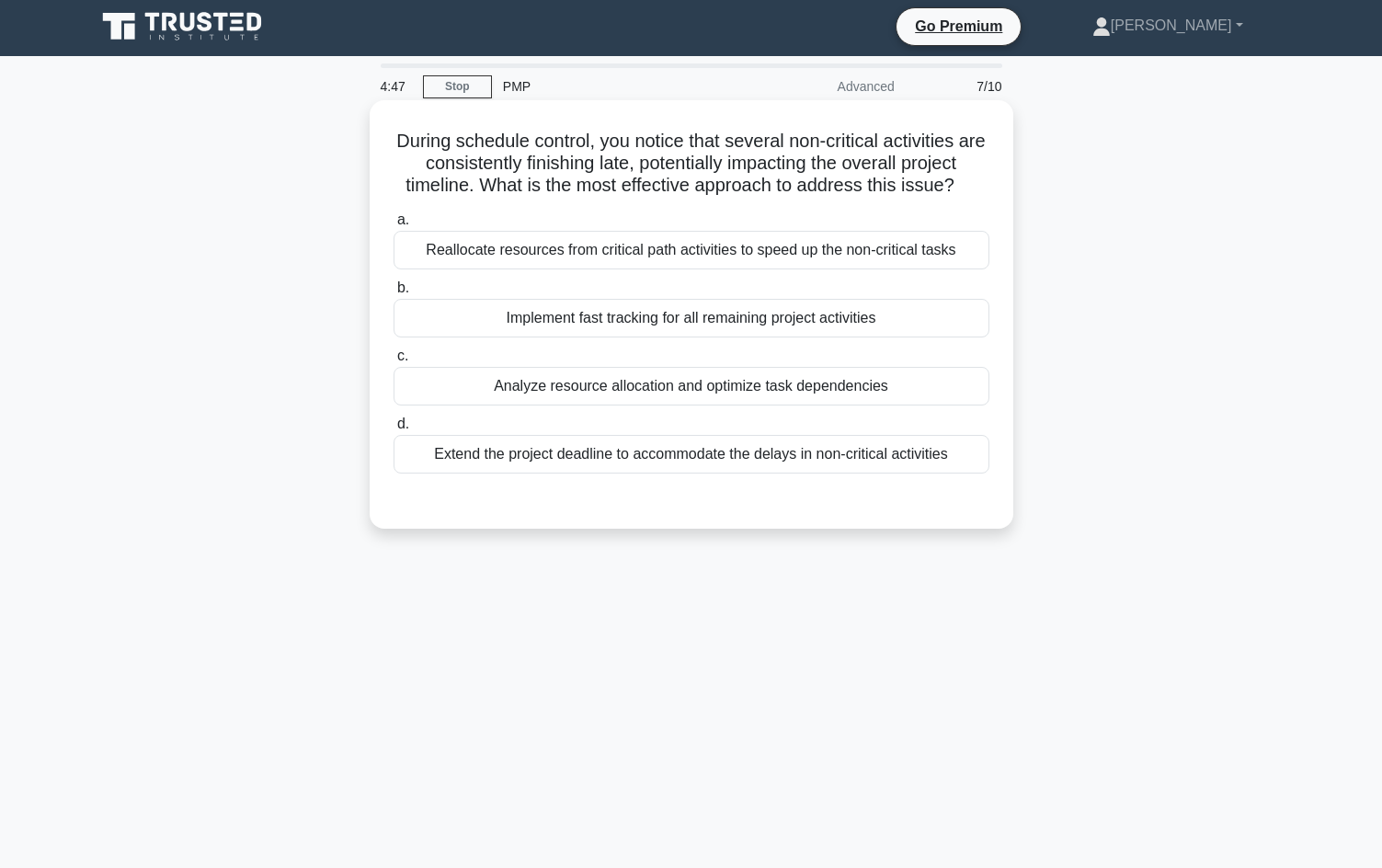
scroll to position [0, 0]
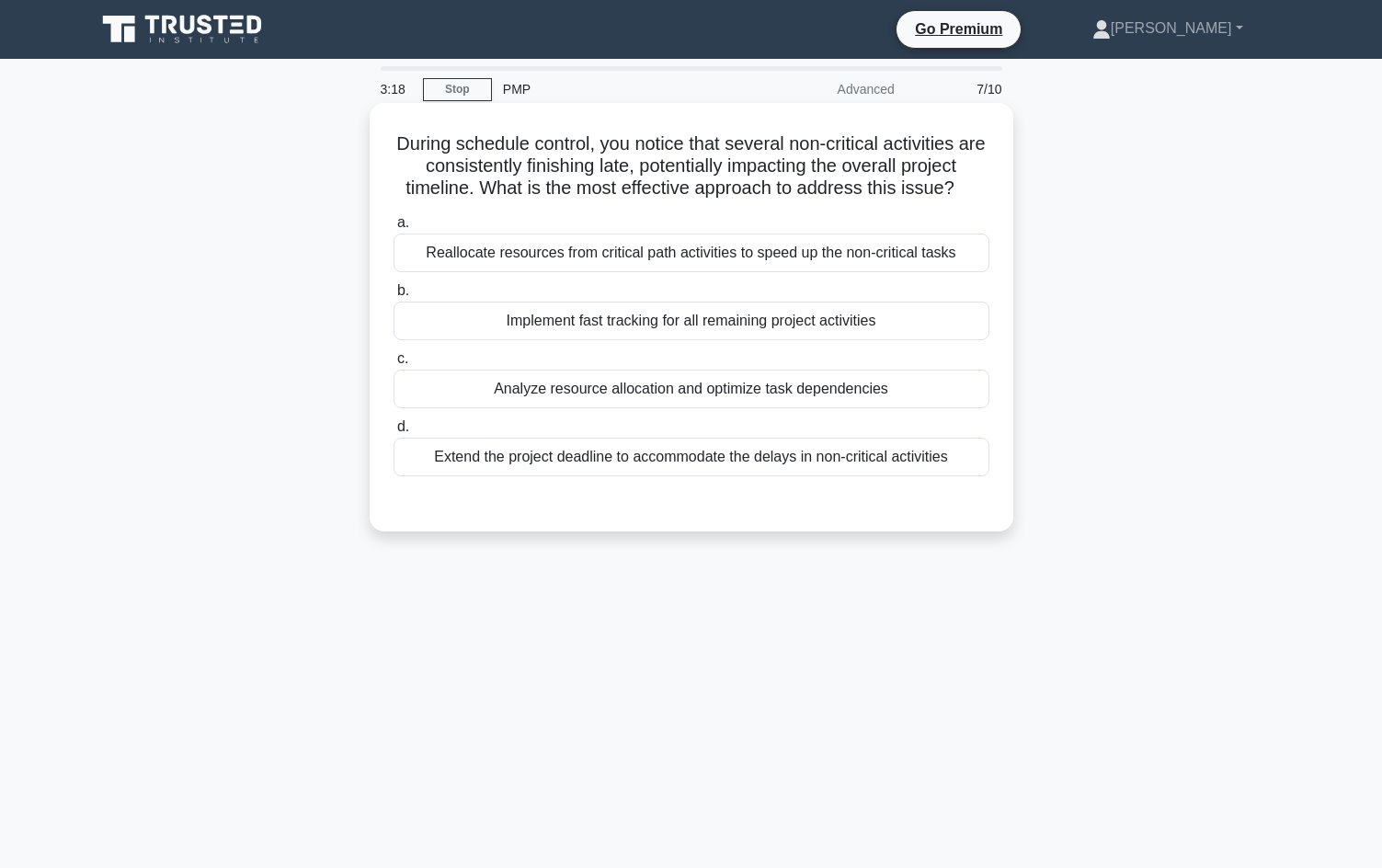
click at [598, 390] on div "Analyze resource allocation and optimize task dependencies" at bounding box center [691, 388] width 596 height 38
click at [393, 364] on input "c. Analyze resource allocation and optimize task dependencies" at bounding box center [393, 359] width 0 height 12
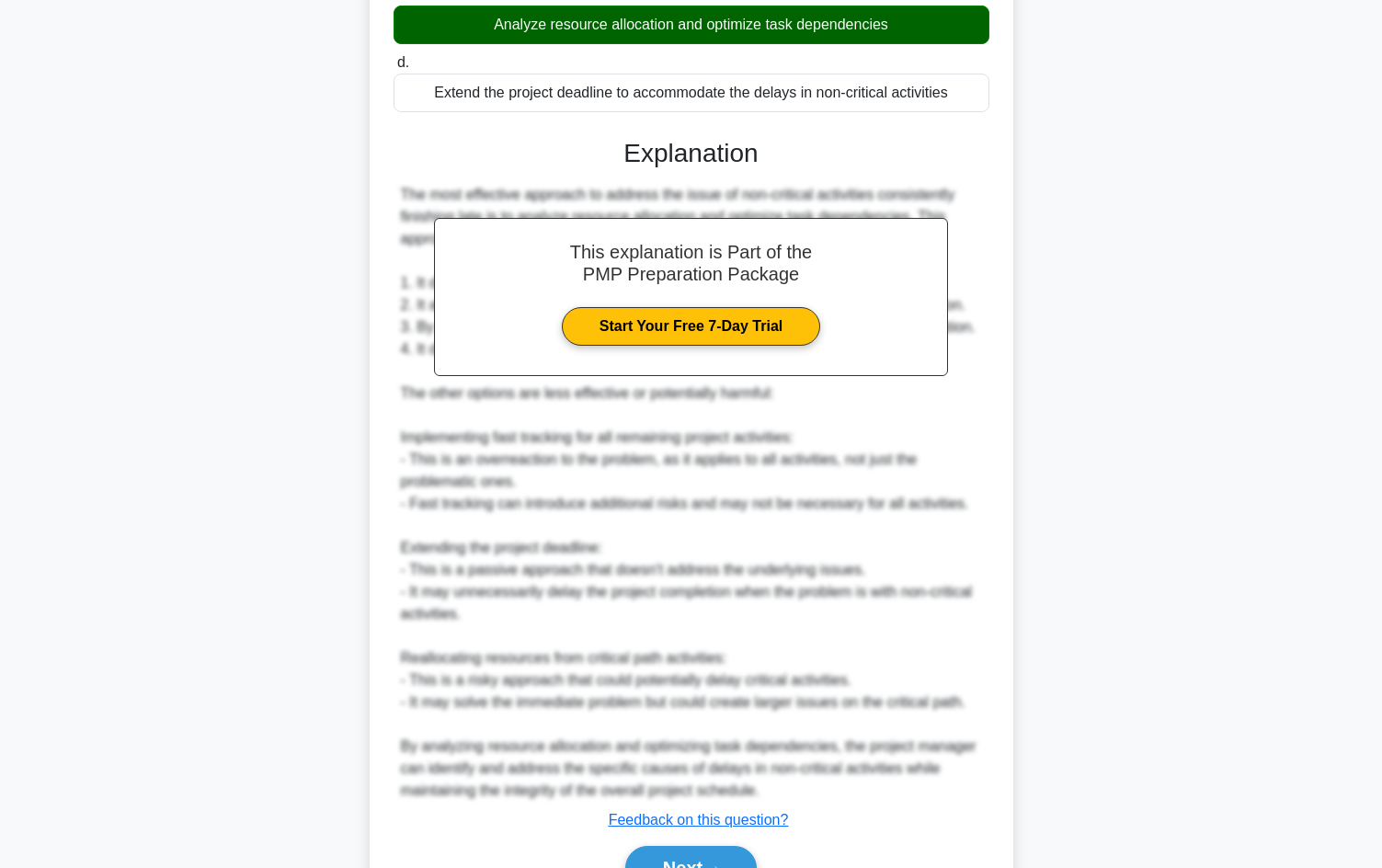
scroll to position [459, 0]
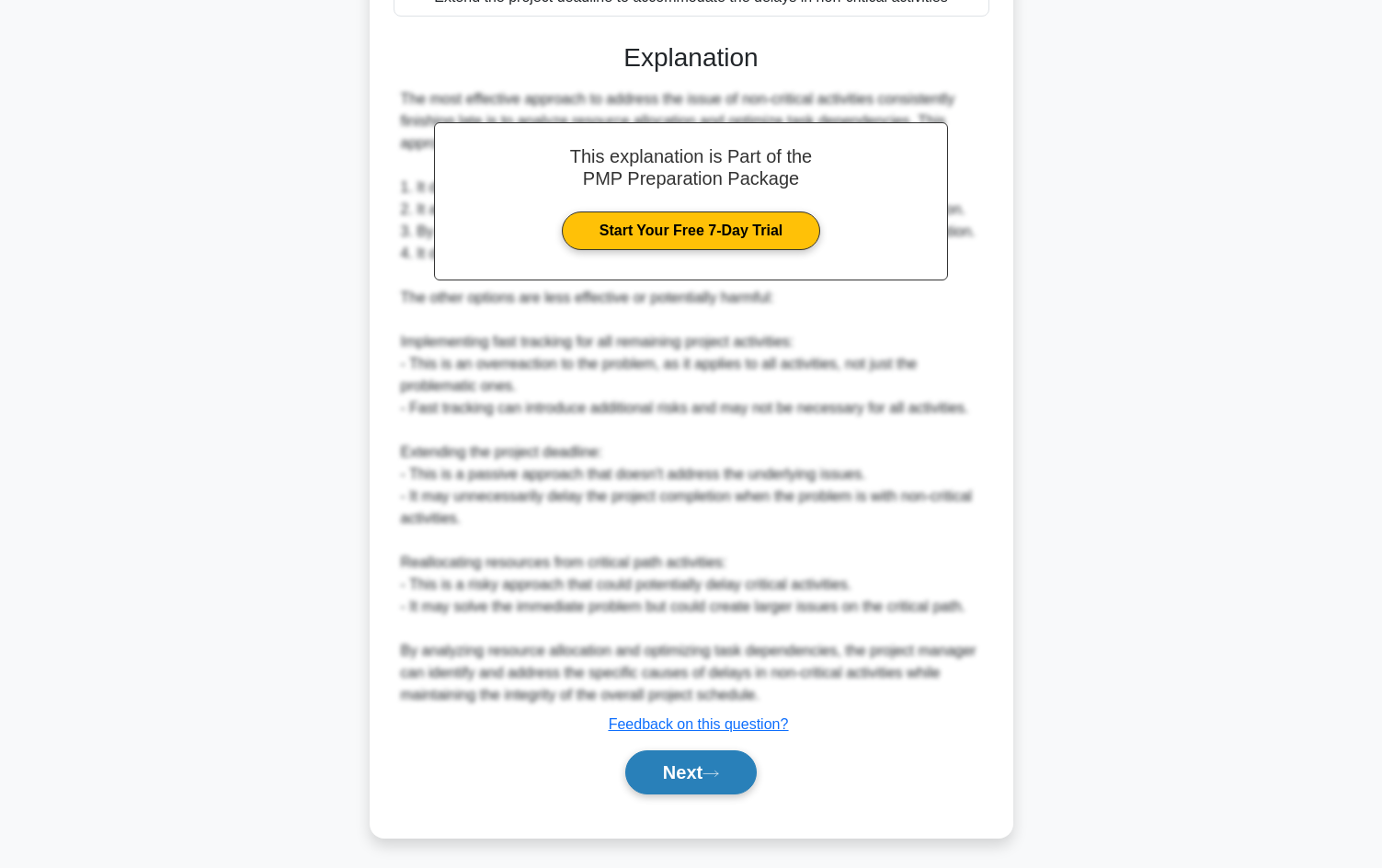
click at [682, 778] on button "Next" at bounding box center [691, 771] width 131 height 44
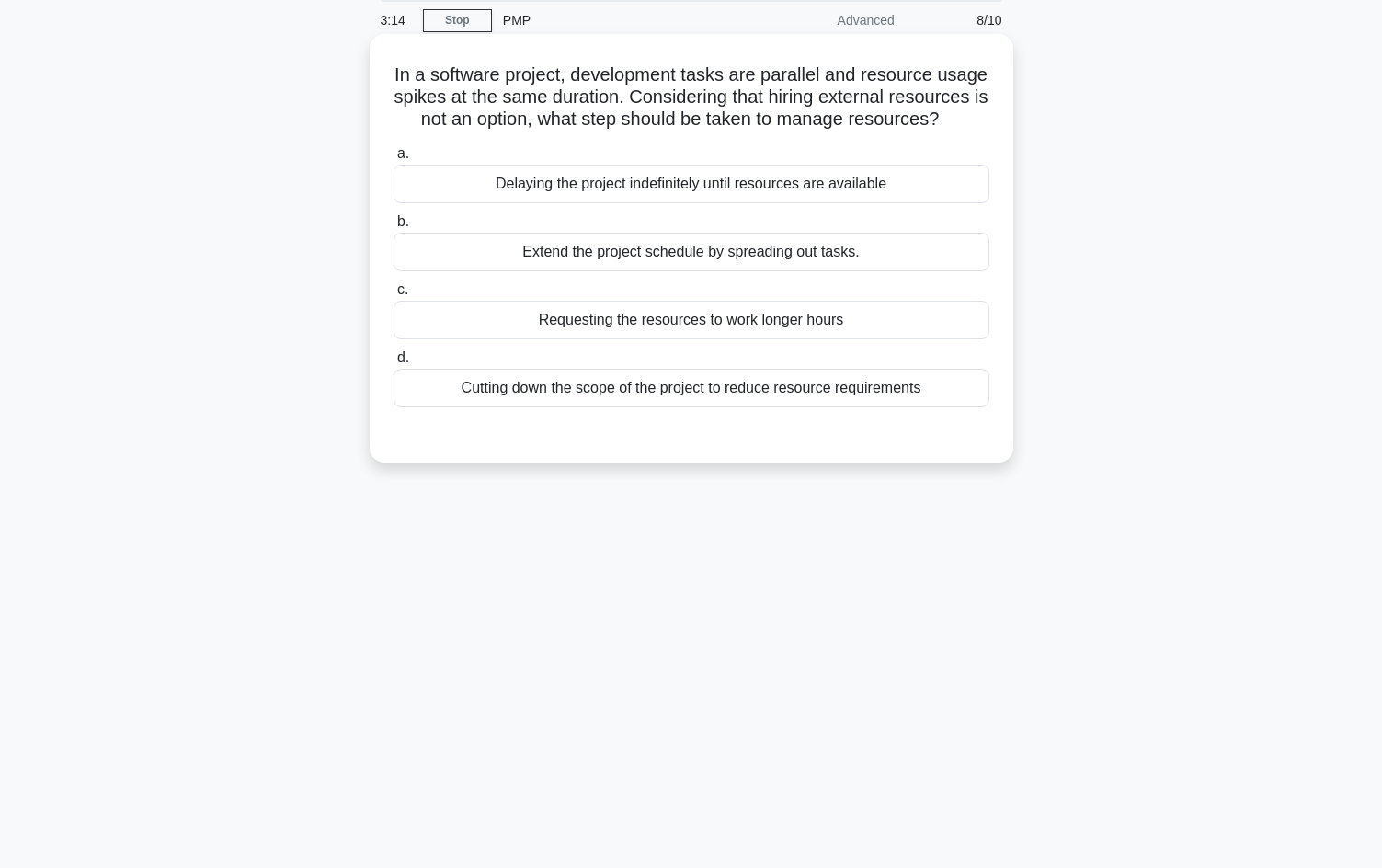
scroll to position [0, 0]
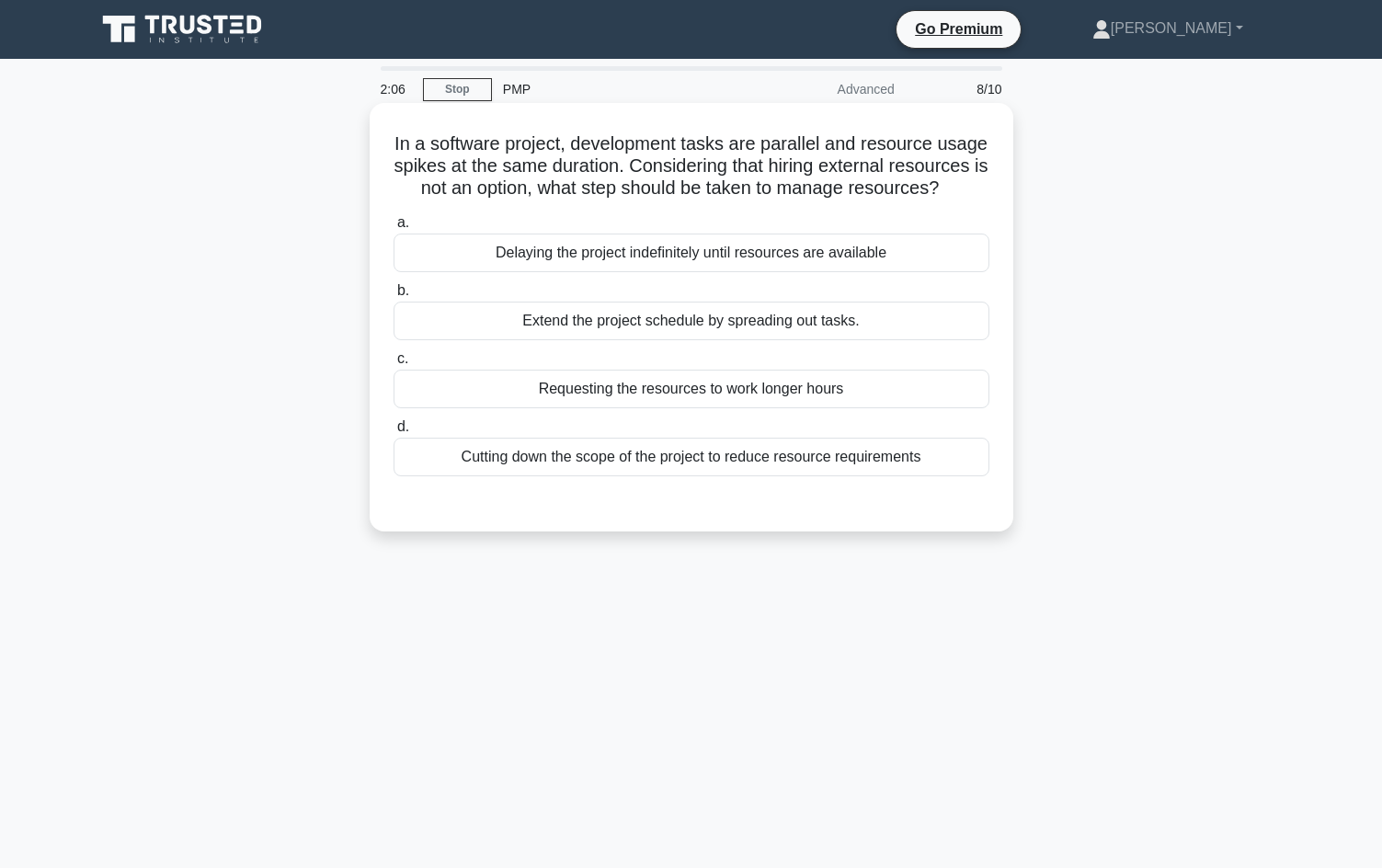
click at [622, 476] on div "Cutting down the scope of the project to reduce resource requirements" at bounding box center [691, 457] width 596 height 38
click at [393, 433] on input "d. Cutting down the scope of the project to reduce resource requirements" at bounding box center [393, 427] width 0 height 12
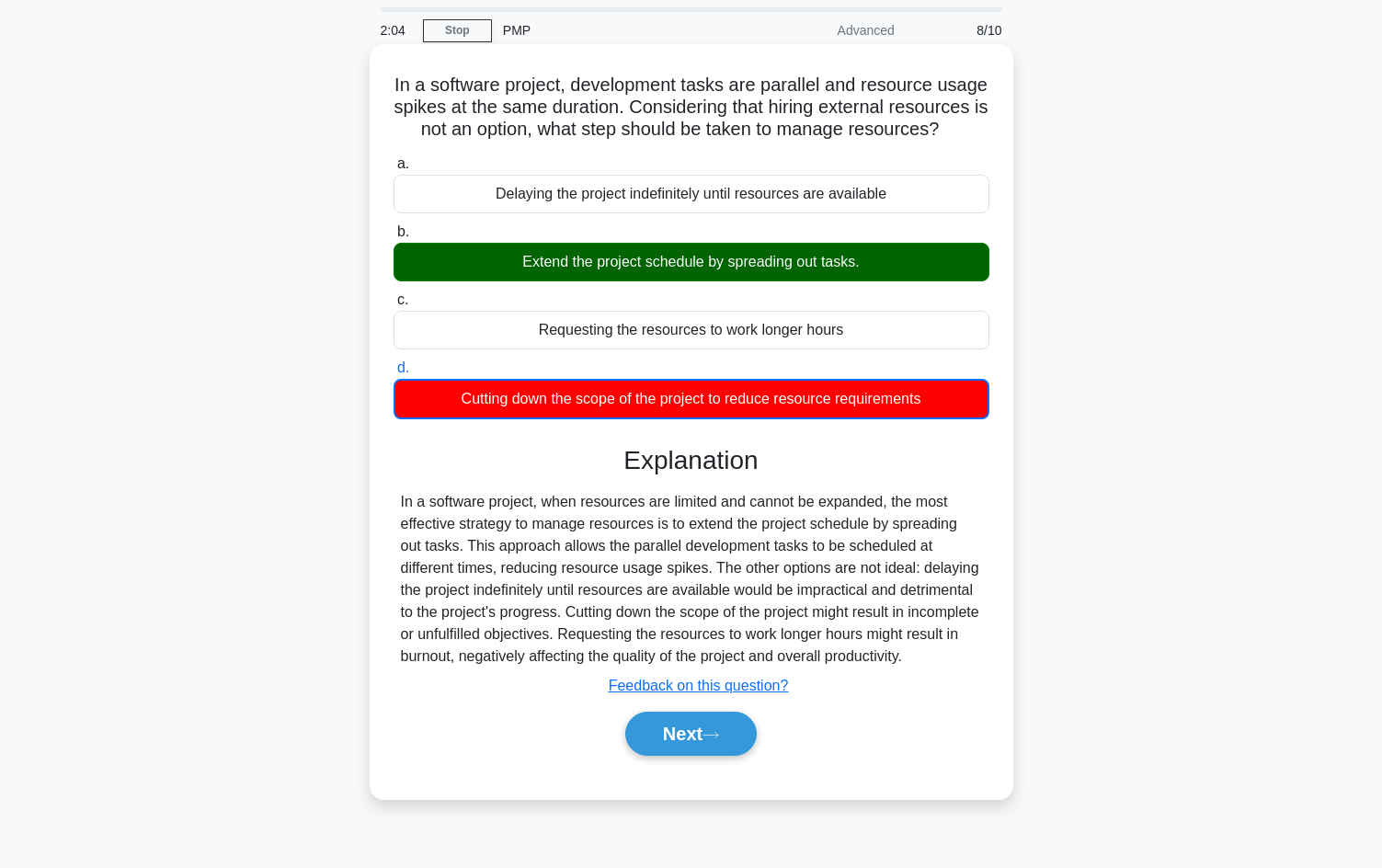
scroll to position [125, 0]
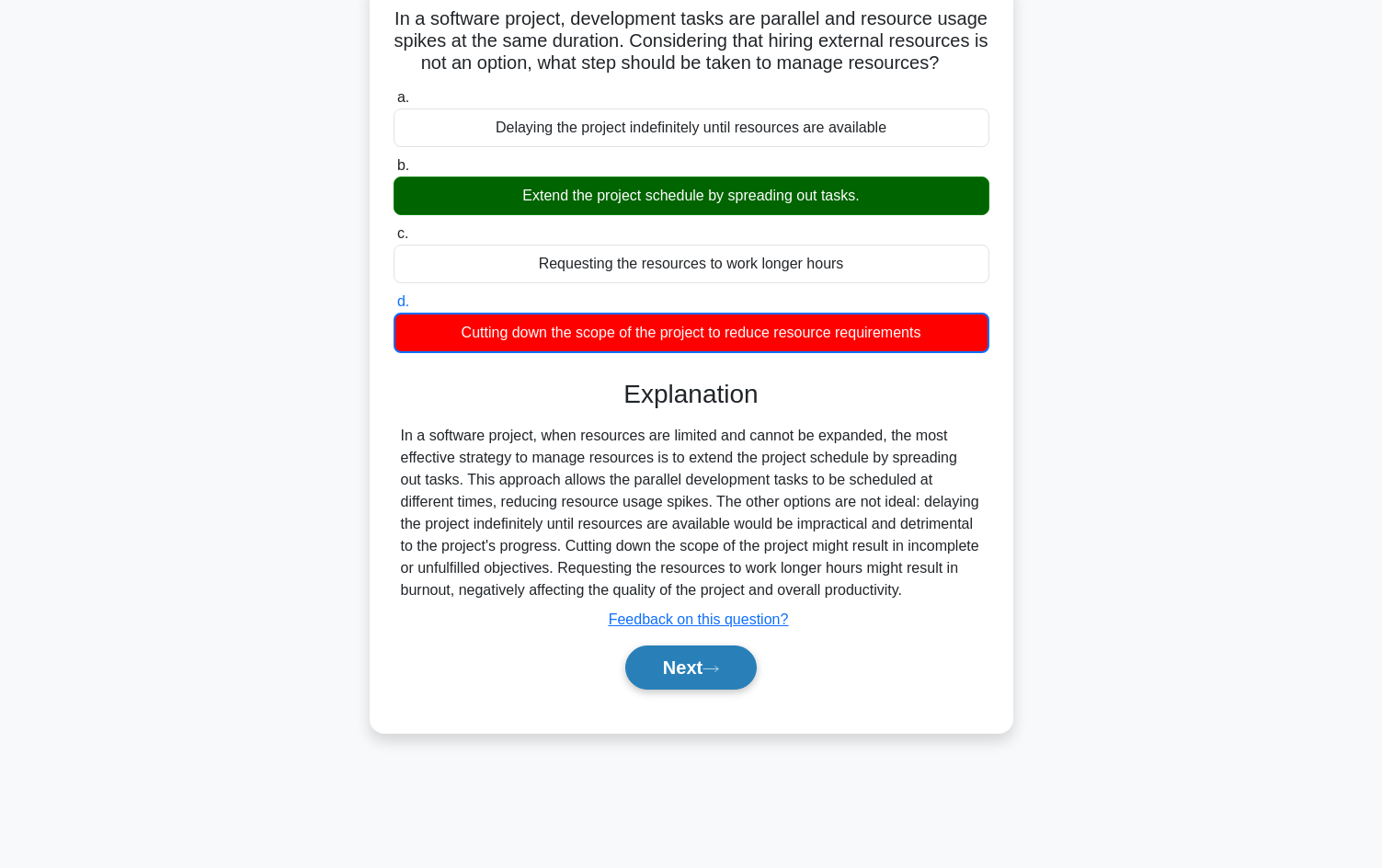
click at [683, 678] on button "Next" at bounding box center [691, 667] width 131 height 44
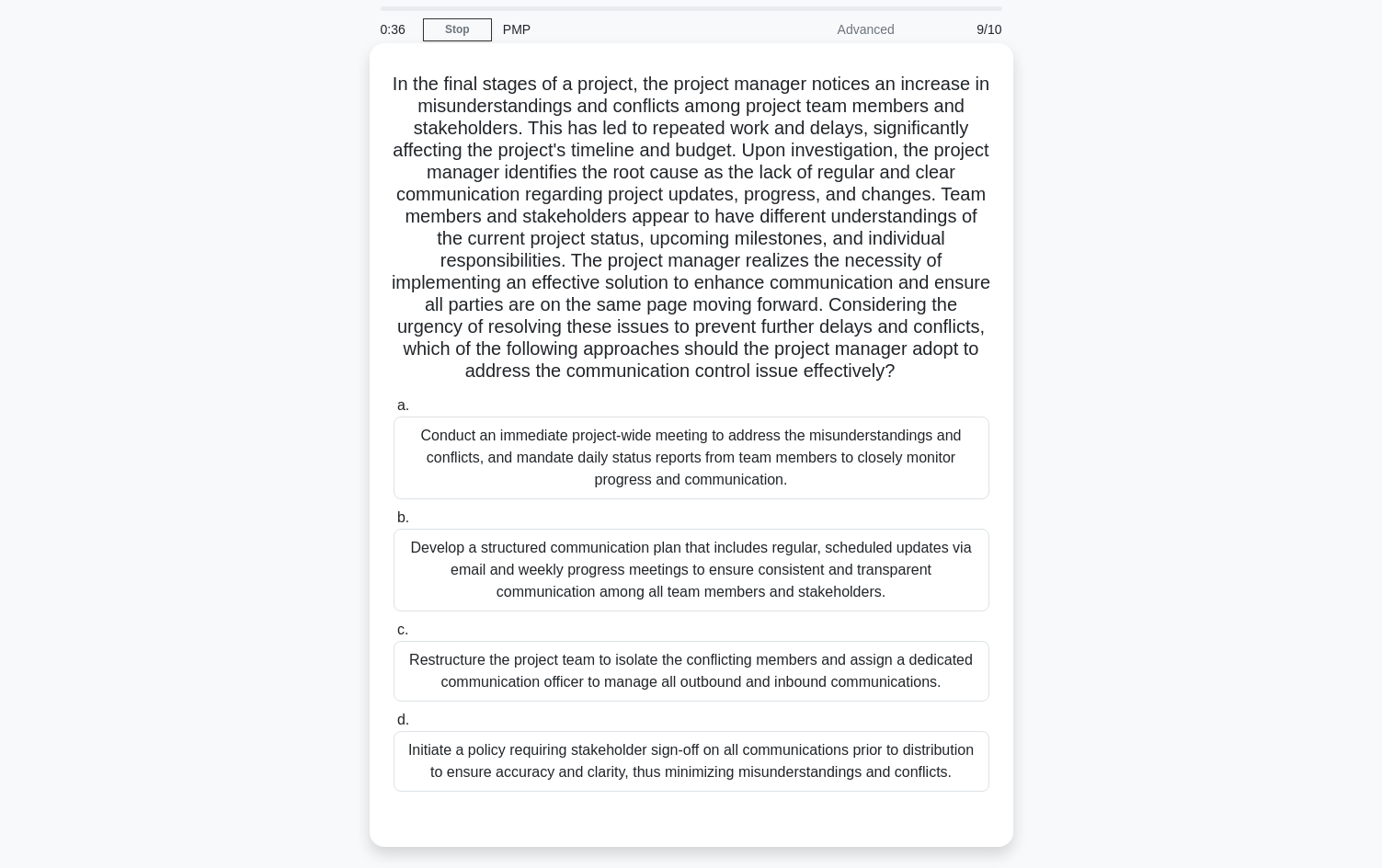
scroll to position [92, 0]
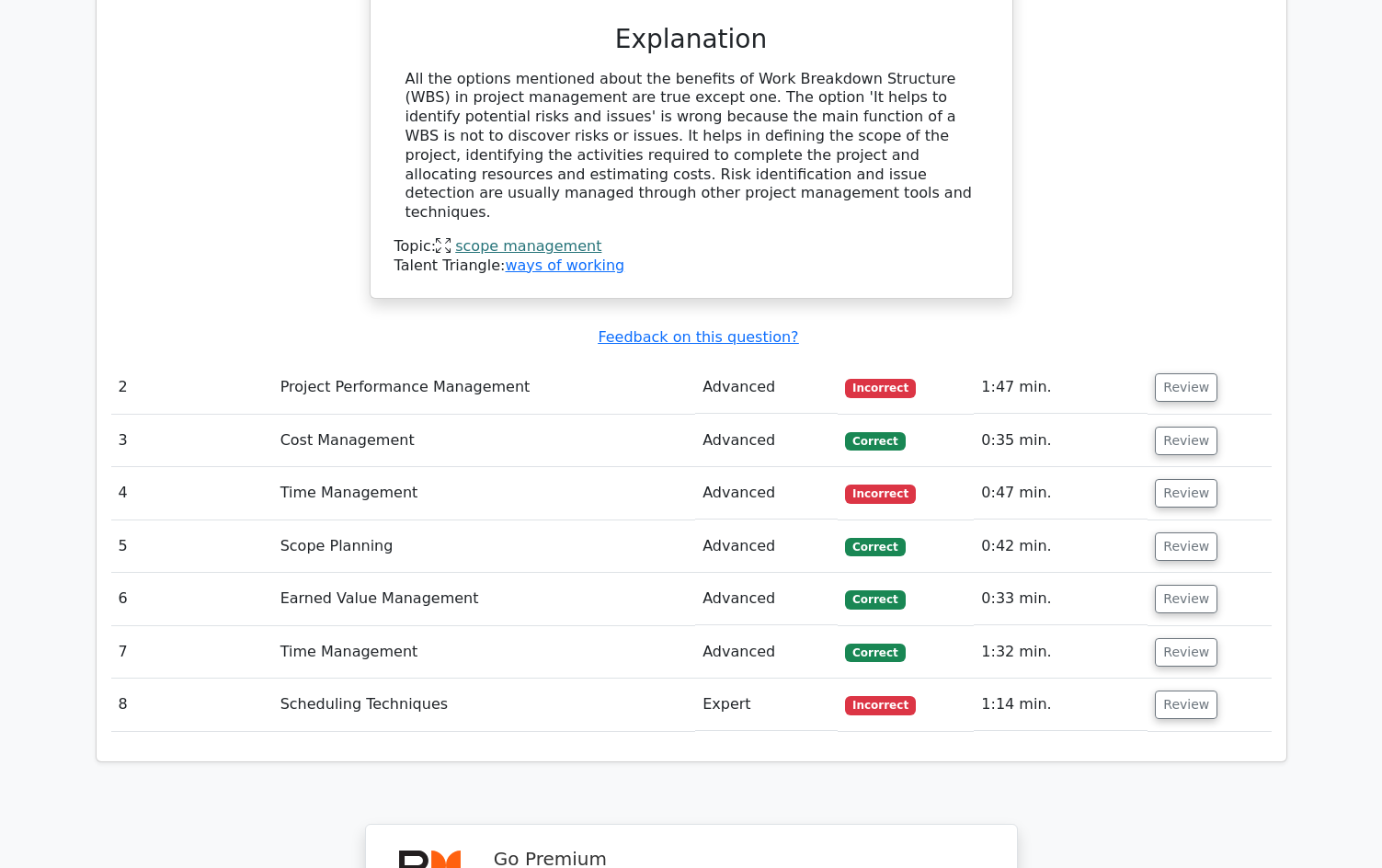
scroll to position [2297, 0]
